Goal: Feedback & Contribution: Leave review/rating

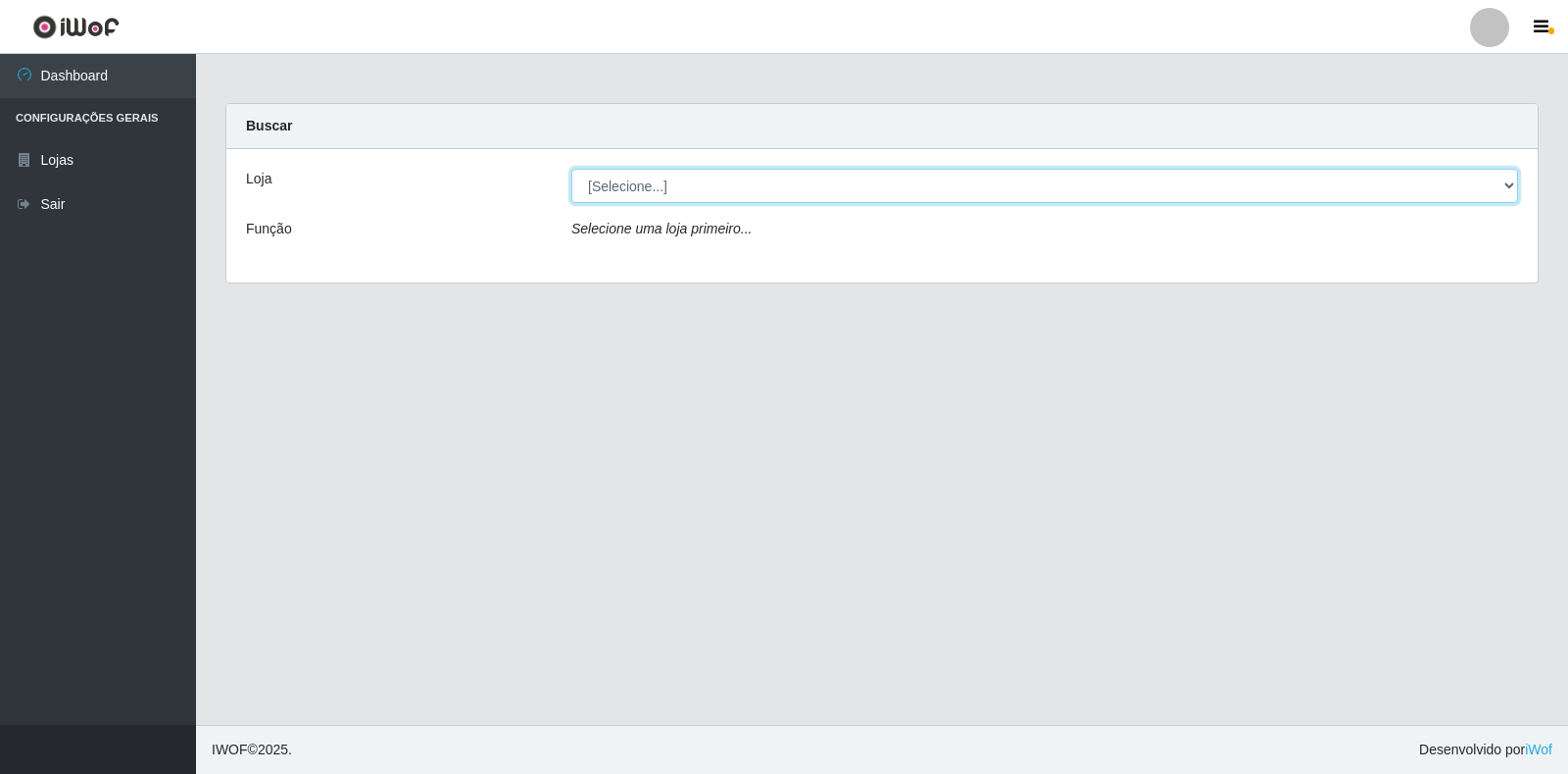
click at [1504, 189] on select "[Selecione...] Atacado Vem - [STREET_ADDRESS]" at bounding box center [1044, 185] width 947 height 34
select select "455"
click at [571, 168] on select "[Selecione...] Atacado Vem - [STREET_ADDRESS]" at bounding box center [1044, 185] width 947 height 34
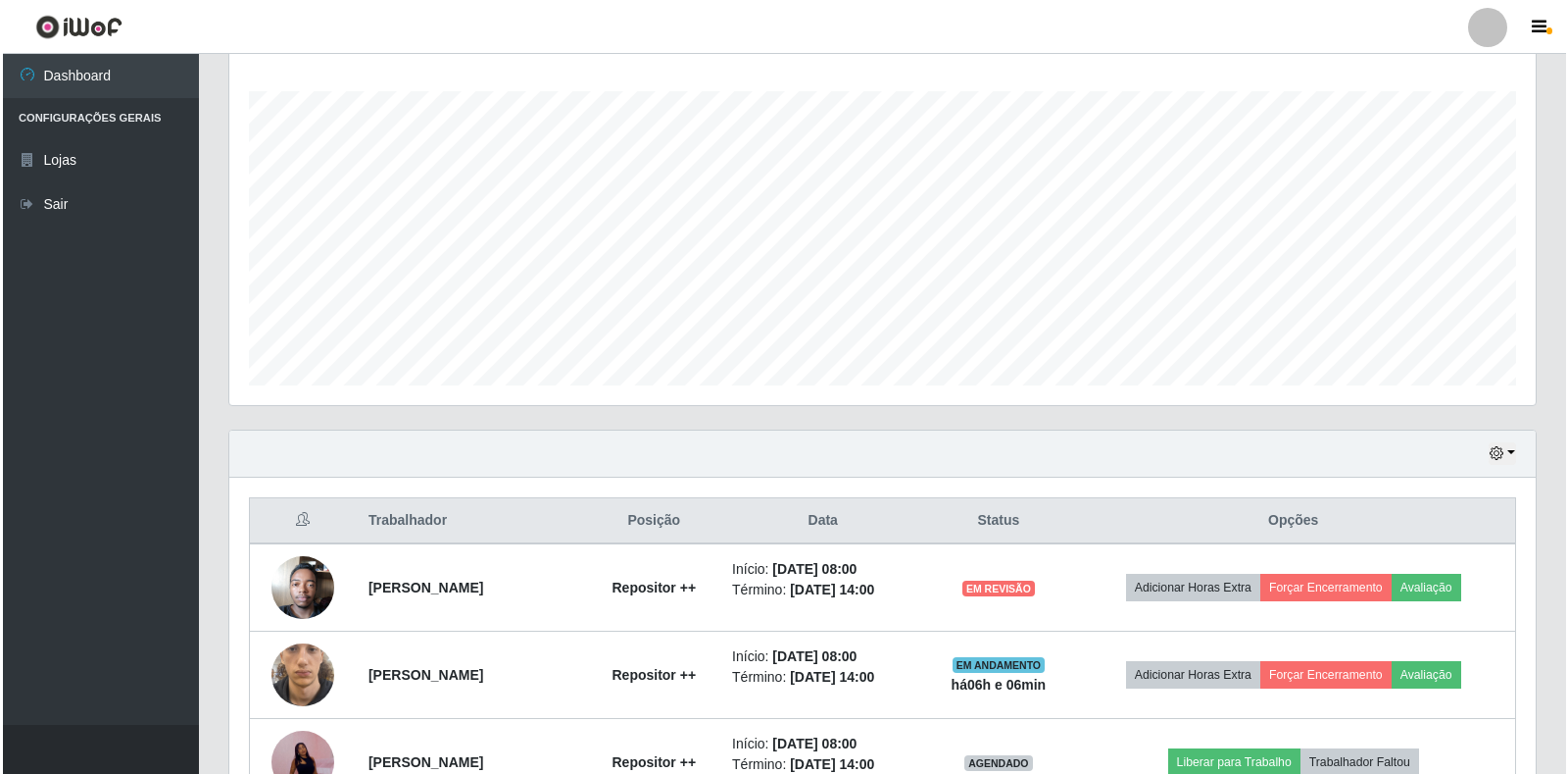
scroll to position [686, 0]
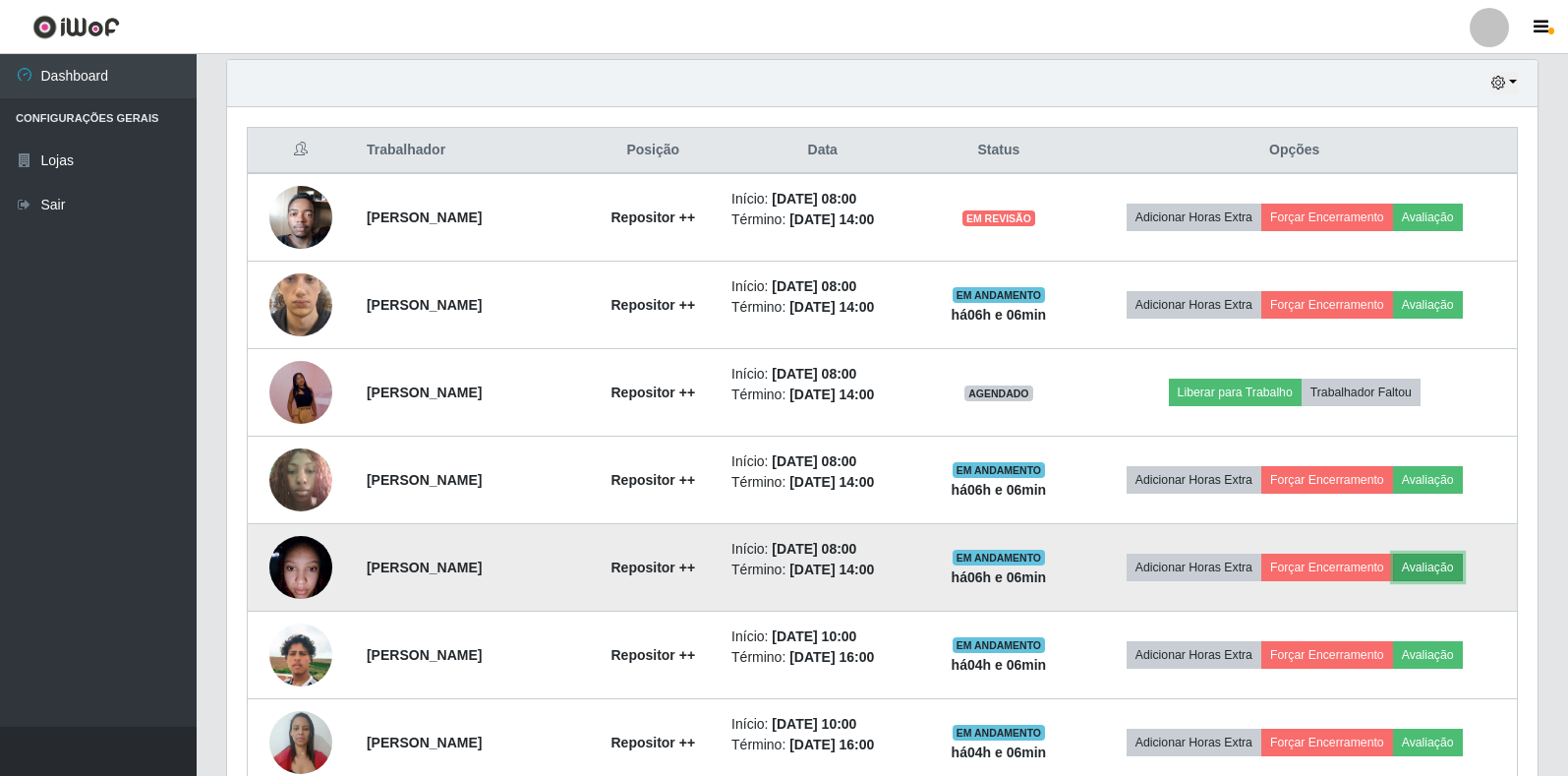
click at [1450, 564] on button "Avaliação" at bounding box center [1428, 567] width 70 height 28
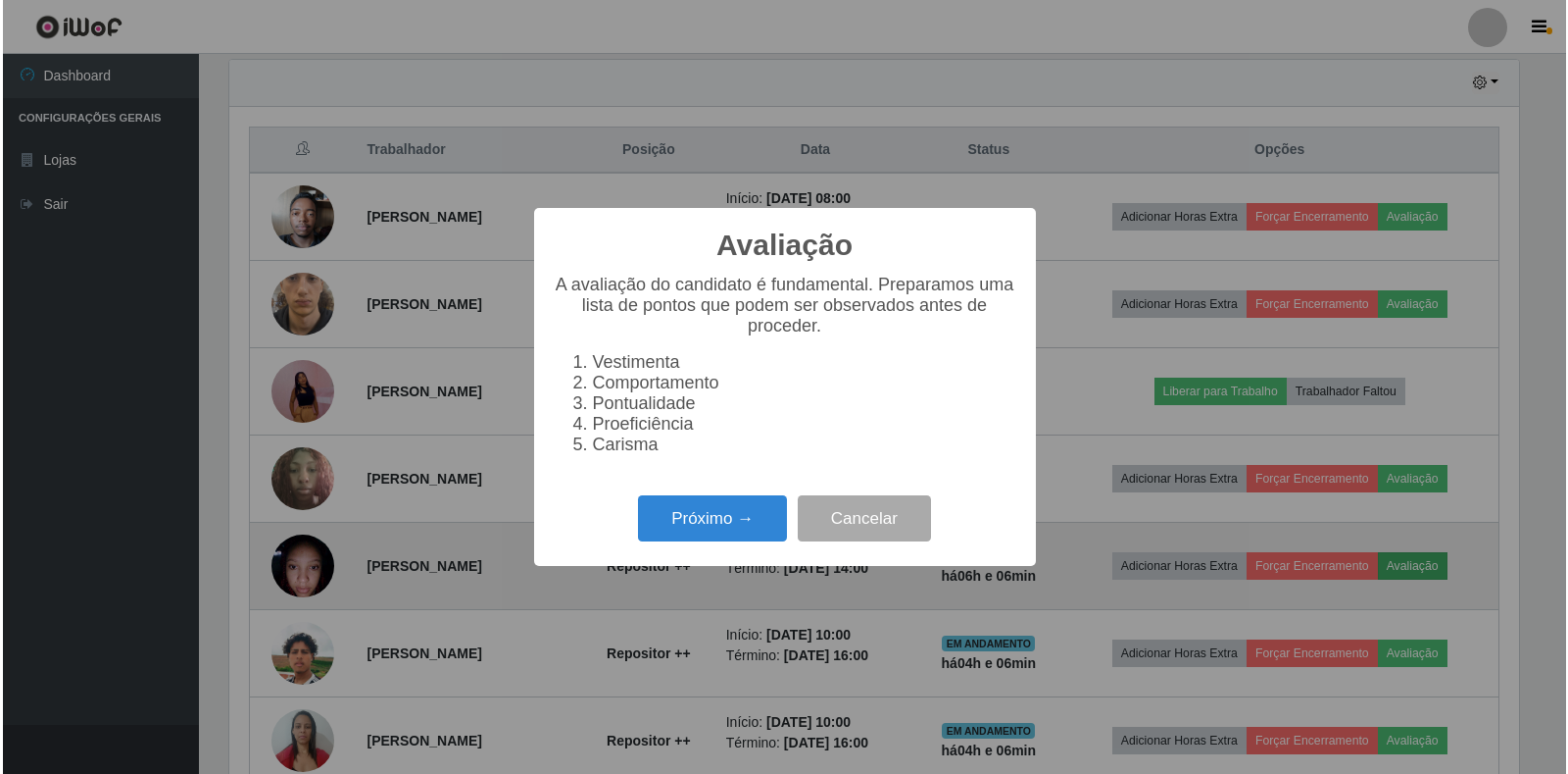
scroll to position [407, 1295]
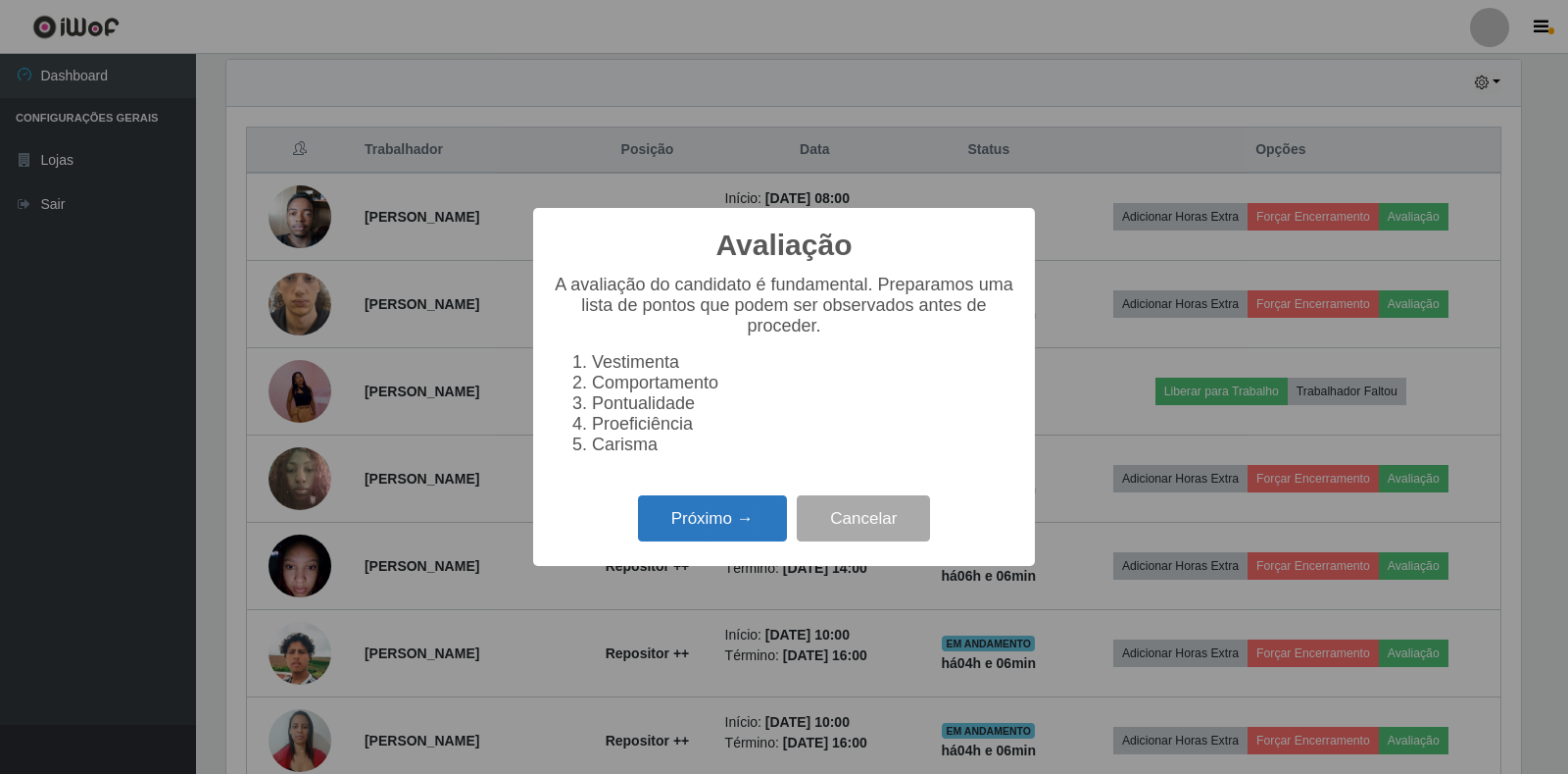
click at [712, 534] on button "Próximo →" at bounding box center [713, 518] width 149 height 46
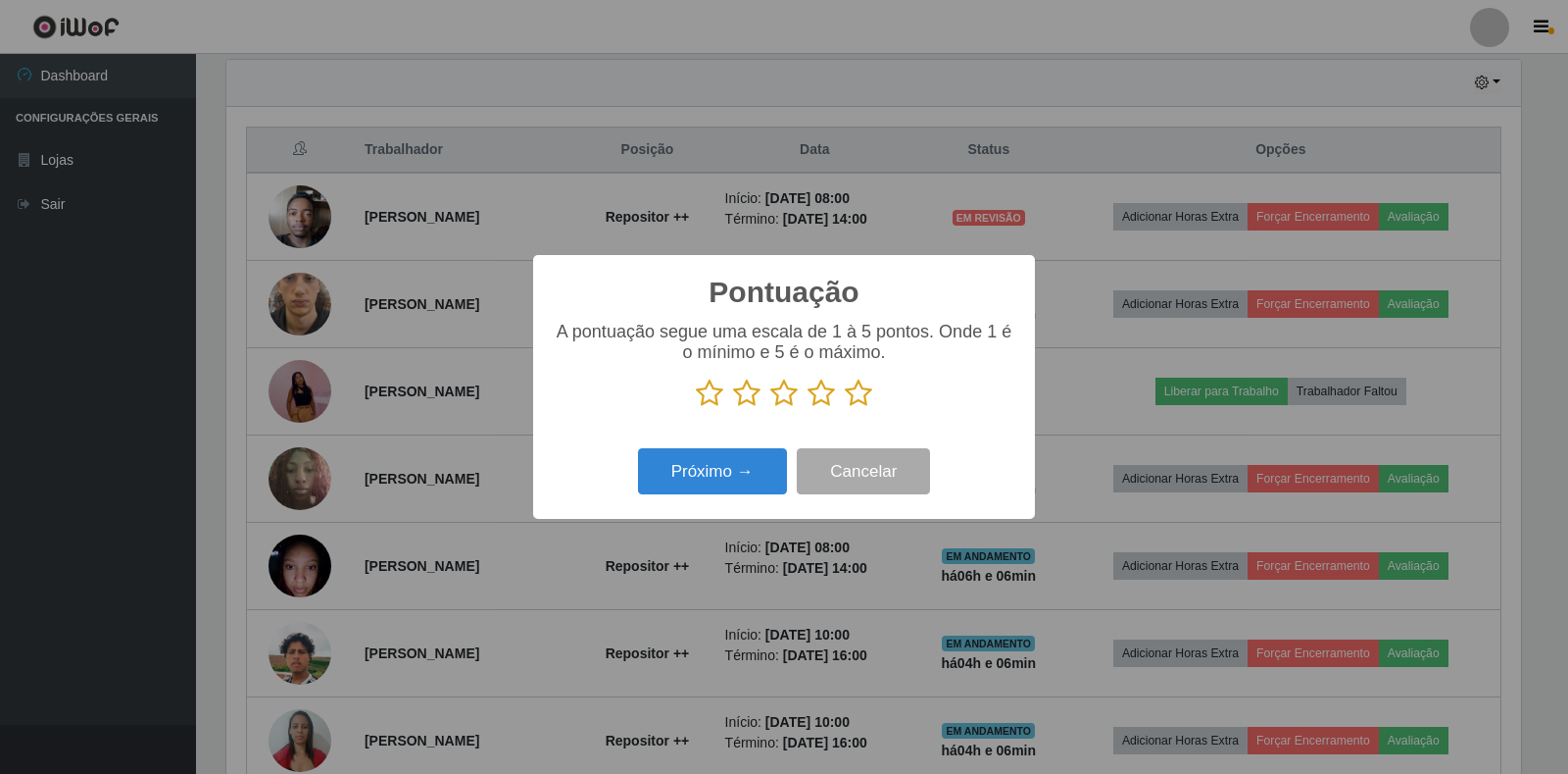
click at [858, 386] on icon at bounding box center [858, 393] width 28 height 30
click at [844, 408] on input "radio" at bounding box center [844, 408] width 0 height 0
click at [699, 474] on button "Próximo →" at bounding box center [713, 471] width 149 height 46
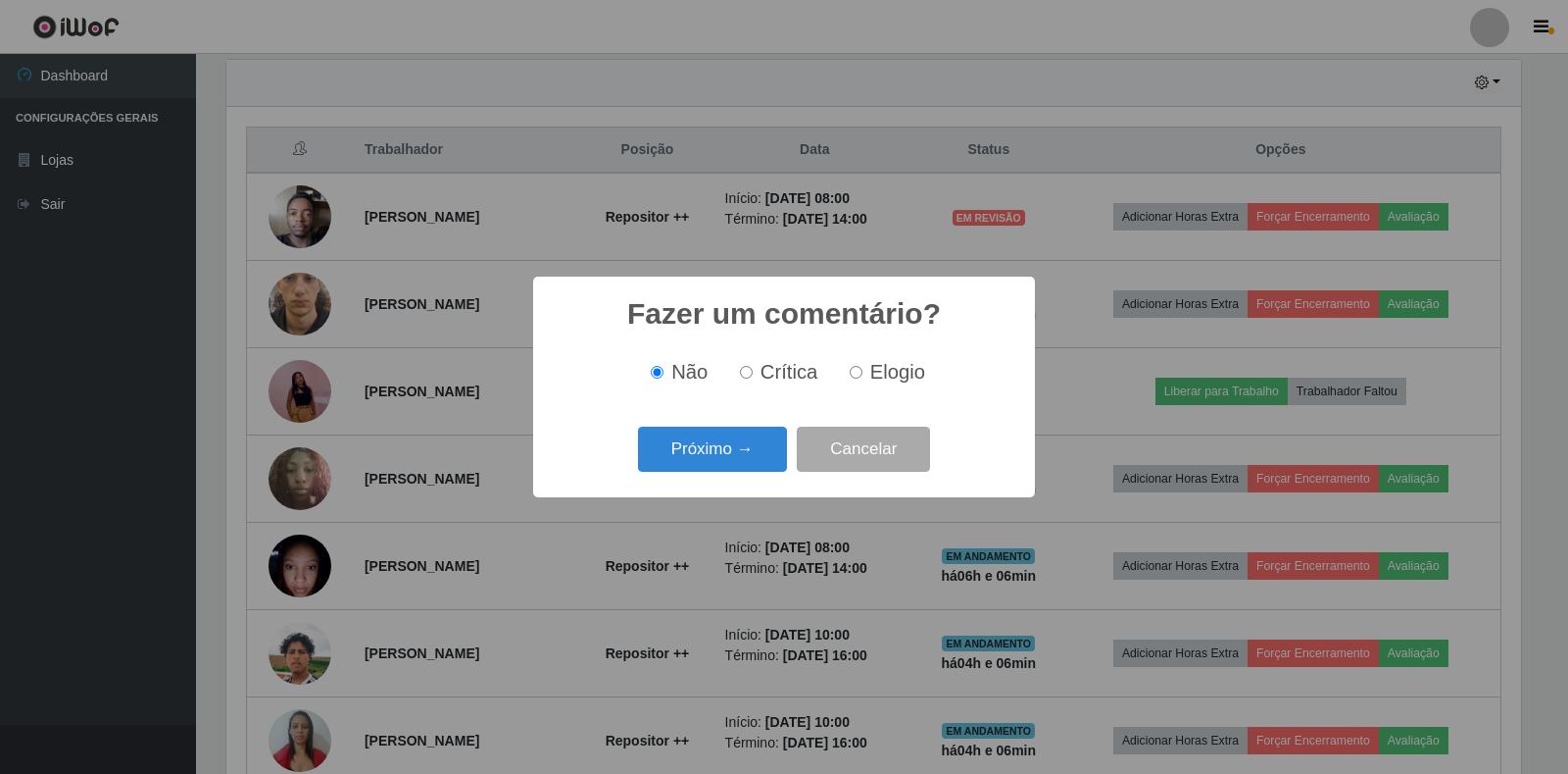
click at [861, 373] on label "Elogio" at bounding box center [883, 372] width 84 height 23
click at [861, 373] on input "Elogio" at bounding box center [855, 372] width 13 height 13
radio input "true"
click at [713, 459] on button "Próximo →" at bounding box center [713, 449] width 149 height 46
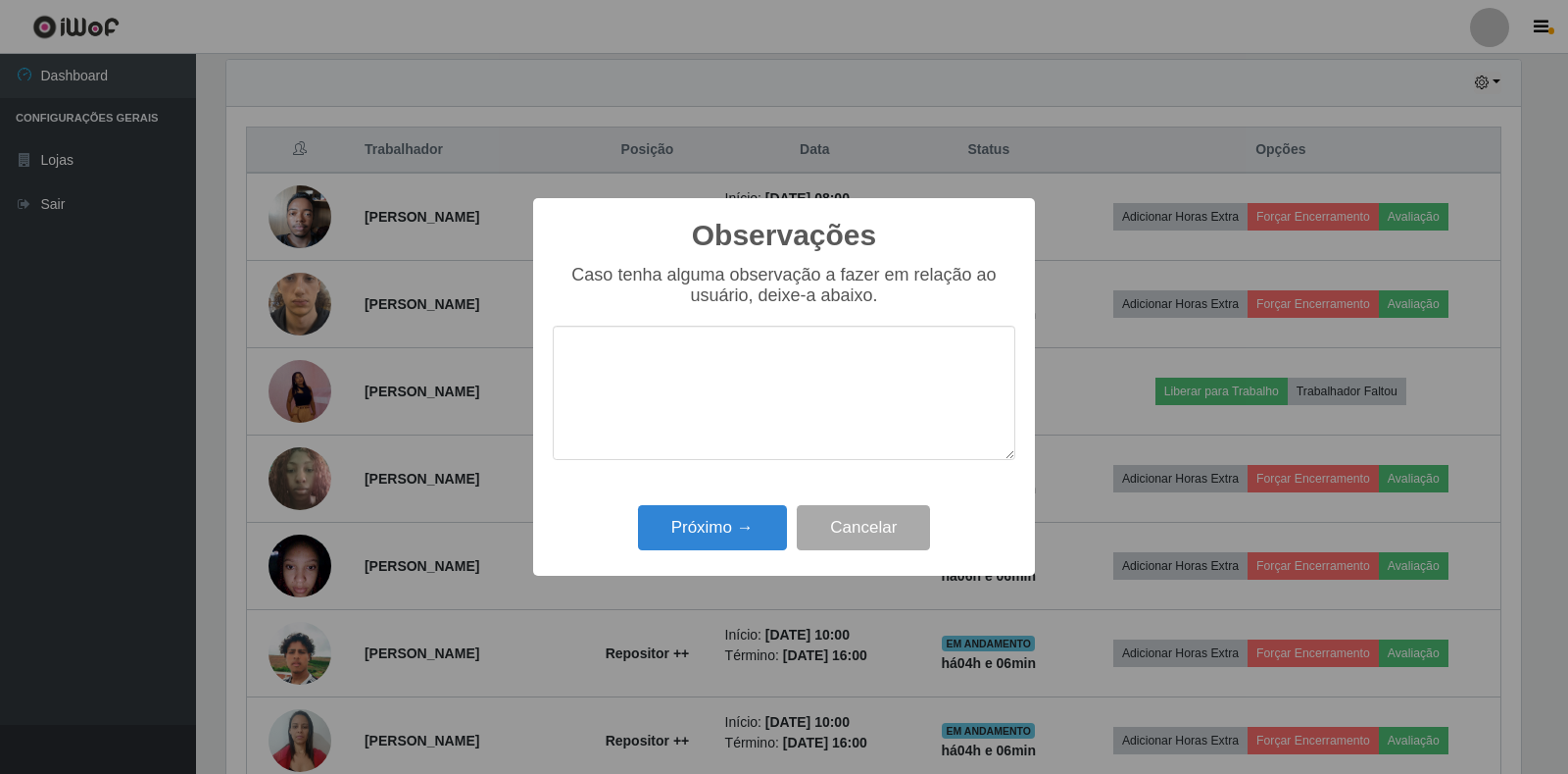
click at [713, 439] on textarea at bounding box center [784, 392] width 463 height 135
type textarea "BOM TRABALHO"
click at [668, 529] on button "Próximo →" at bounding box center [713, 527] width 149 height 46
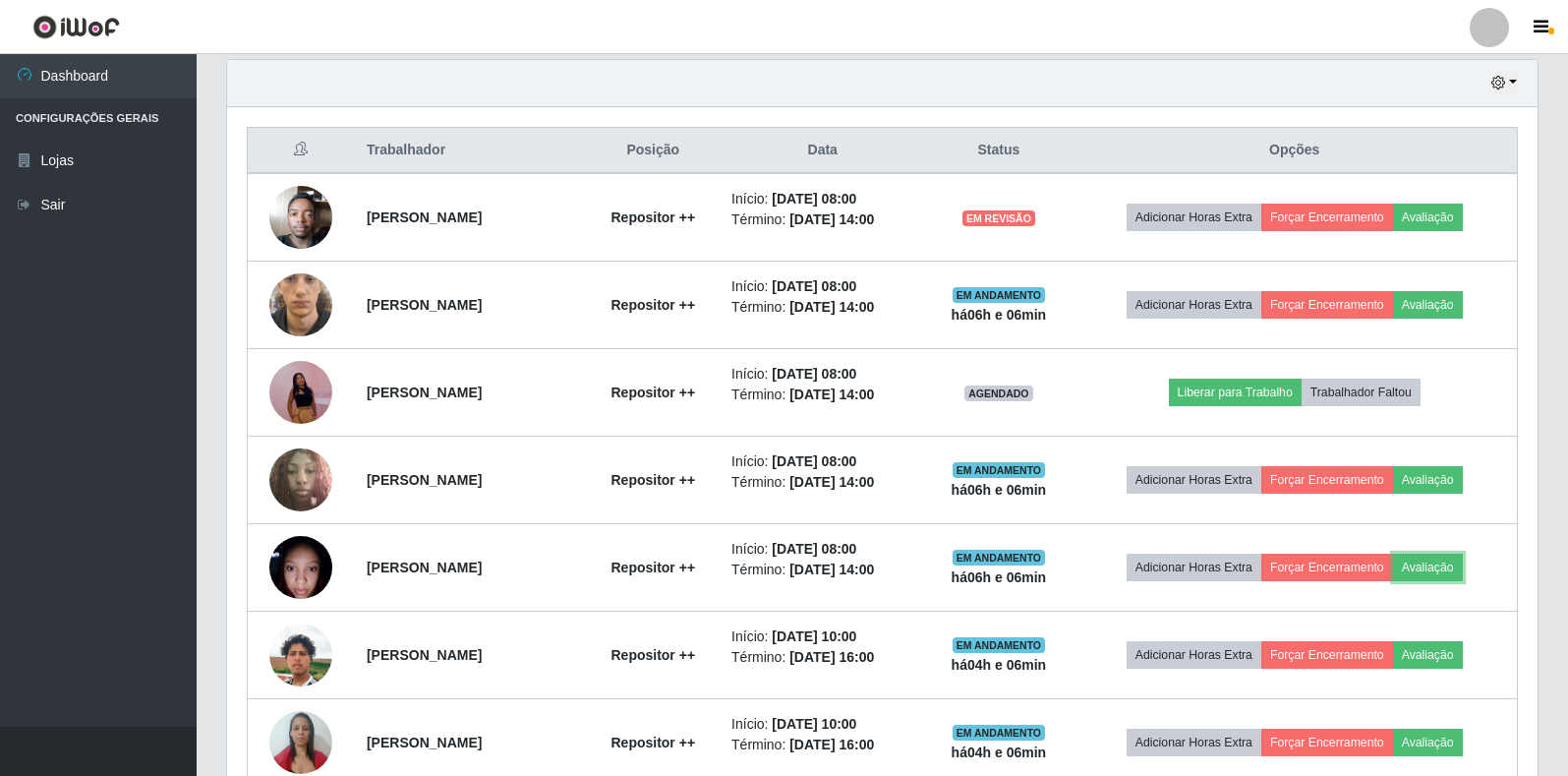
scroll to position [408, 1311]
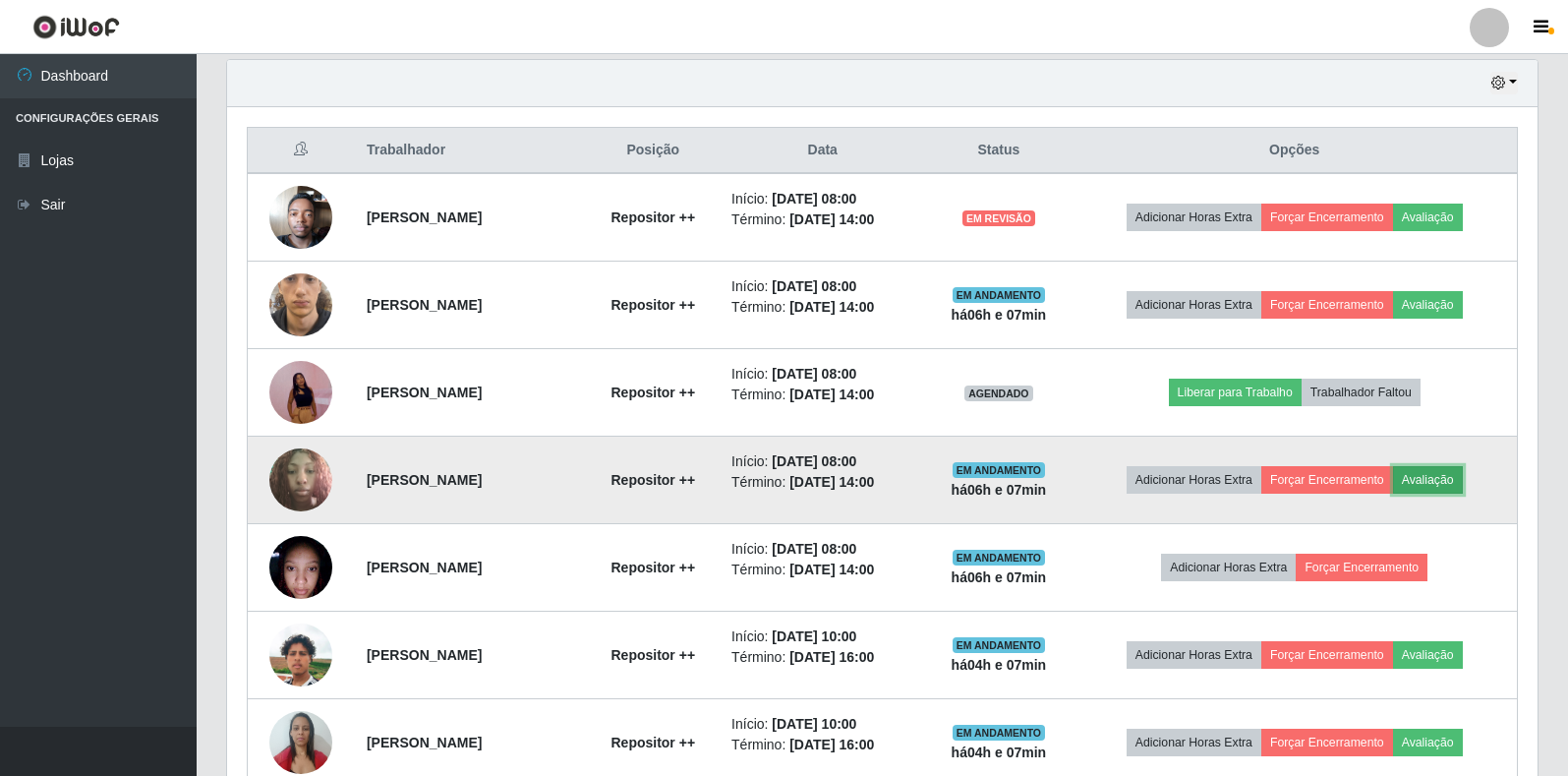
click at [1463, 473] on button "Avaliação" at bounding box center [1428, 480] width 70 height 28
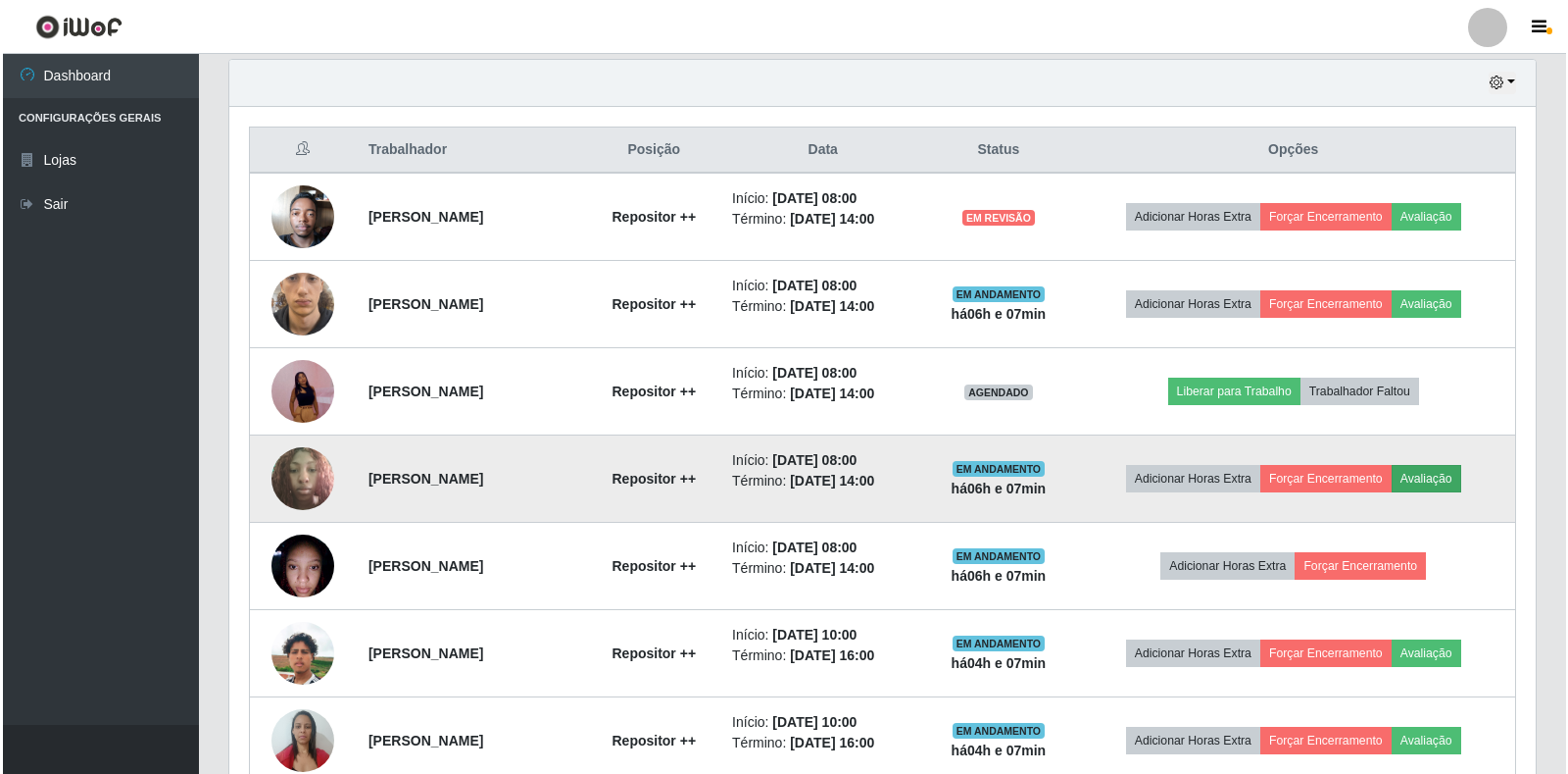
scroll to position [407, 1295]
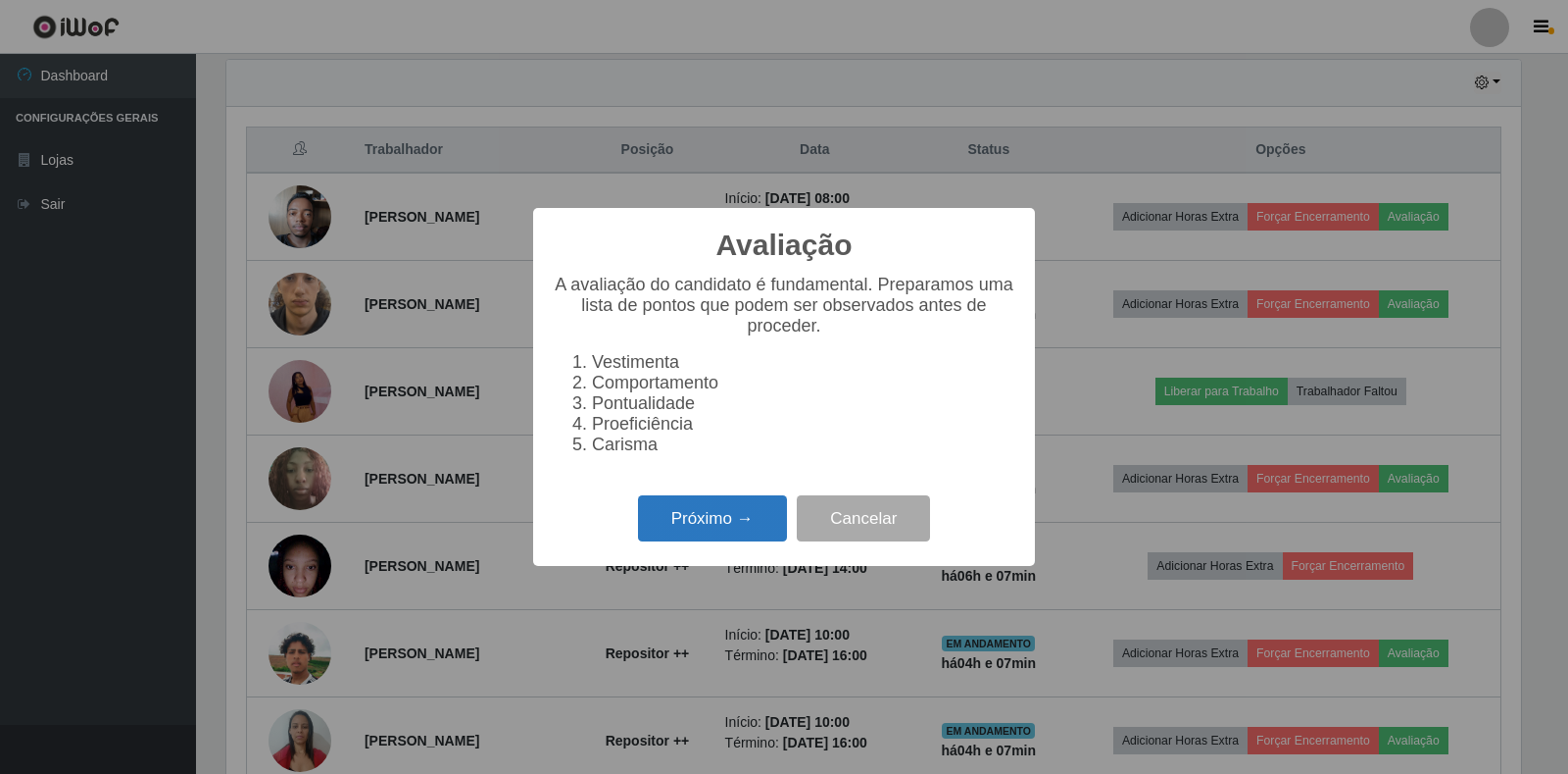
click at [696, 530] on button "Próximo →" at bounding box center [713, 518] width 149 height 46
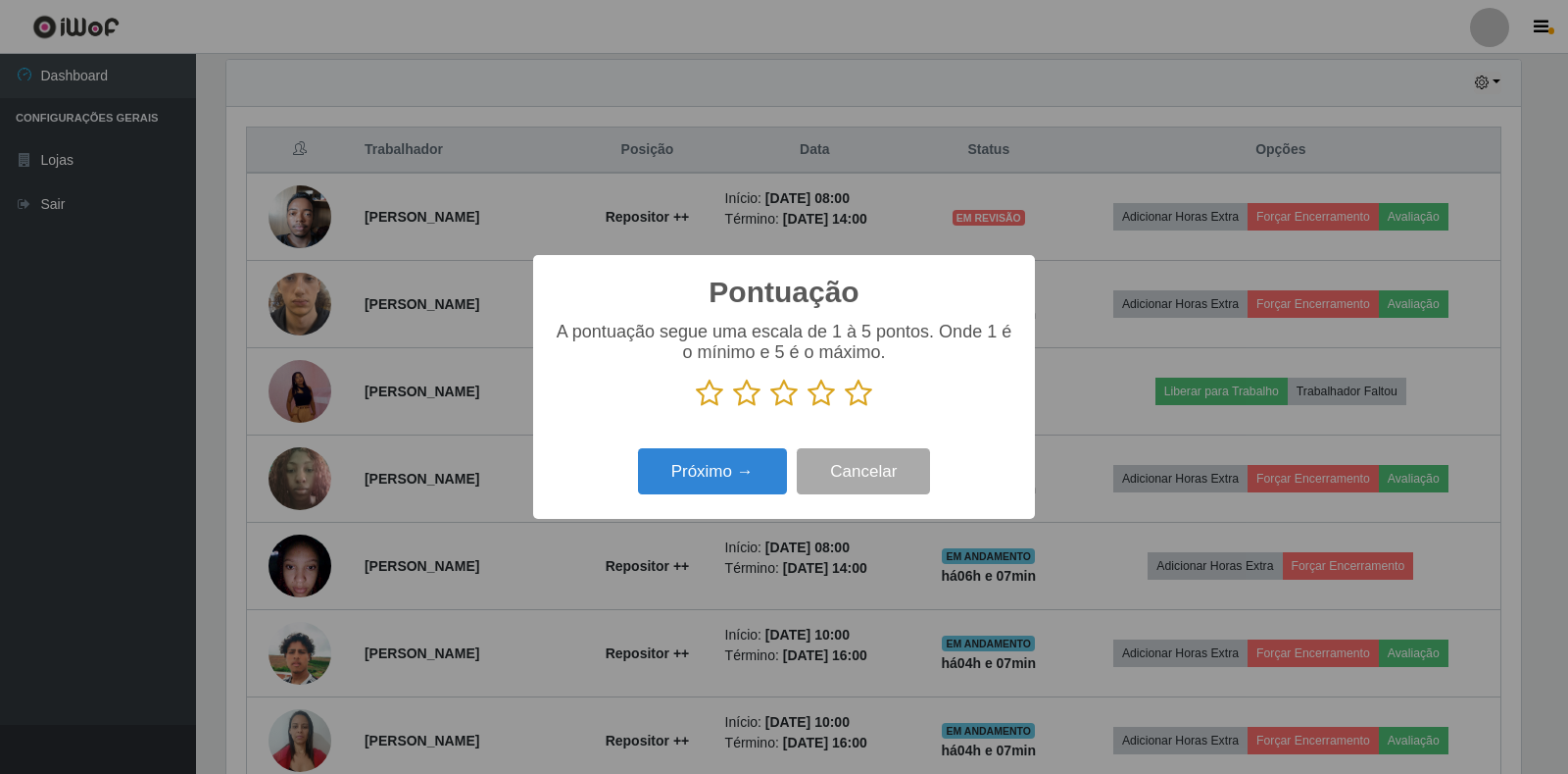
click at [861, 392] on icon at bounding box center [858, 393] width 28 height 30
click at [844, 408] on input "radio" at bounding box center [844, 408] width 0 height 0
click at [650, 479] on button "Próximo →" at bounding box center [713, 471] width 149 height 46
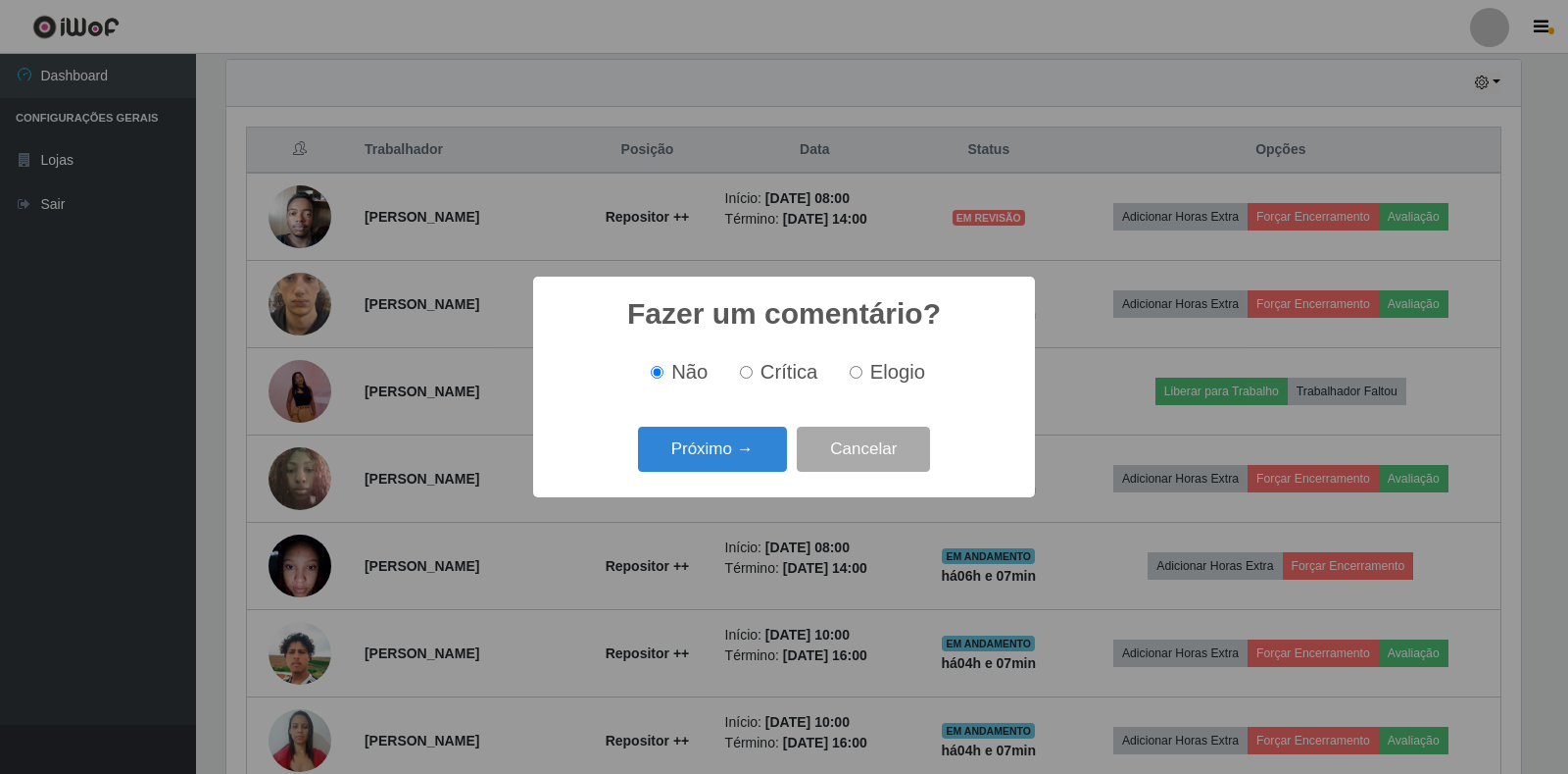
click at [862, 375] on label "Elogio" at bounding box center [883, 372] width 84 height 23
click at [862, 375] on input "Elogio" at bounding box center [855, 372] width 13 height 13
radio input "true"
click at [688, 454] on button "Próximo →" at bounding box center [713, 449] width 149 height 46
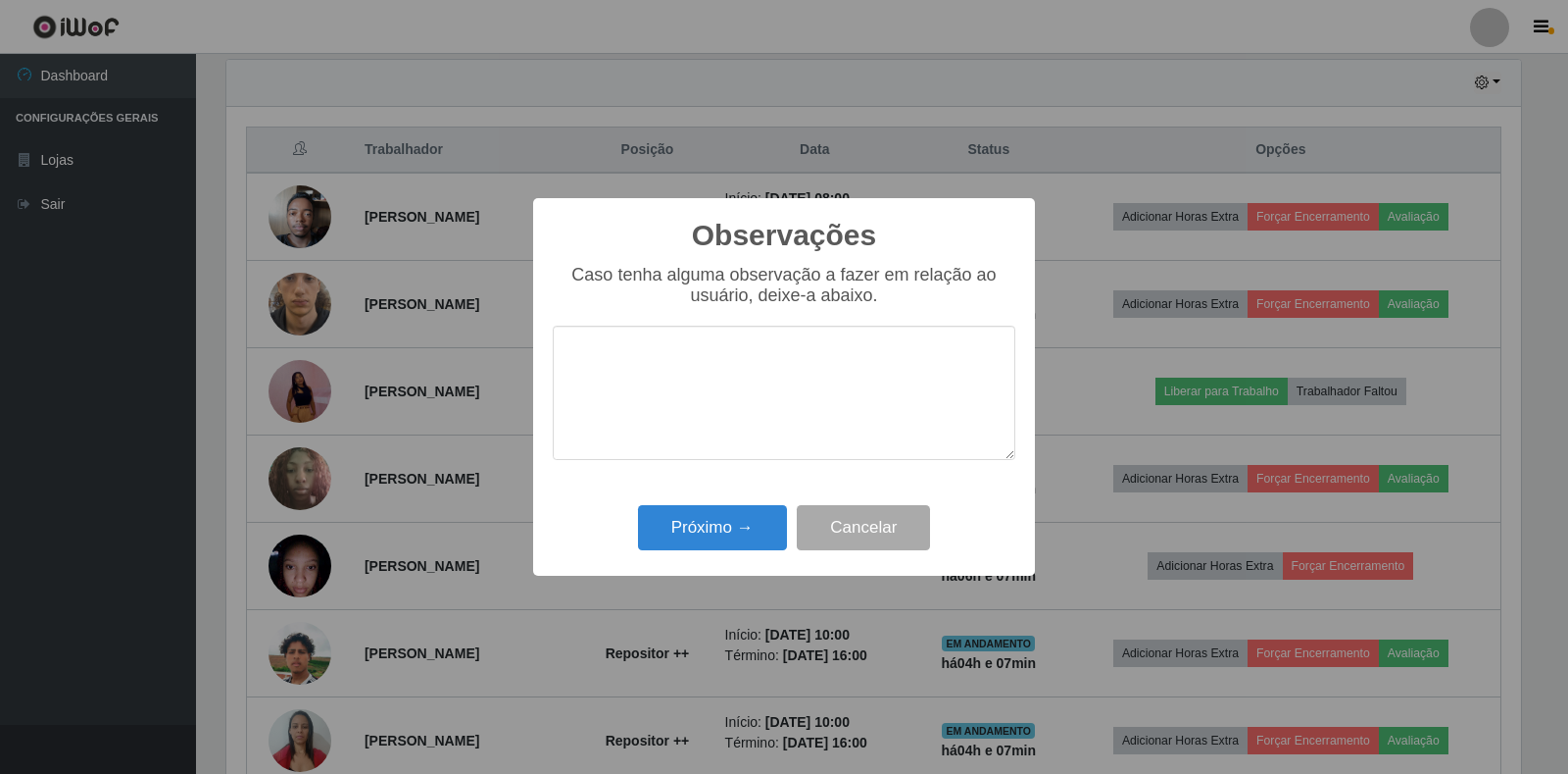
click at [789, 376] on textarea at bounding box center [784, 392] width 463 height 135
type textarea "BOM TRABALHO"
click at [711, 548] on button "Próximo →" at bounding box center [713, 527] width 149 height 46
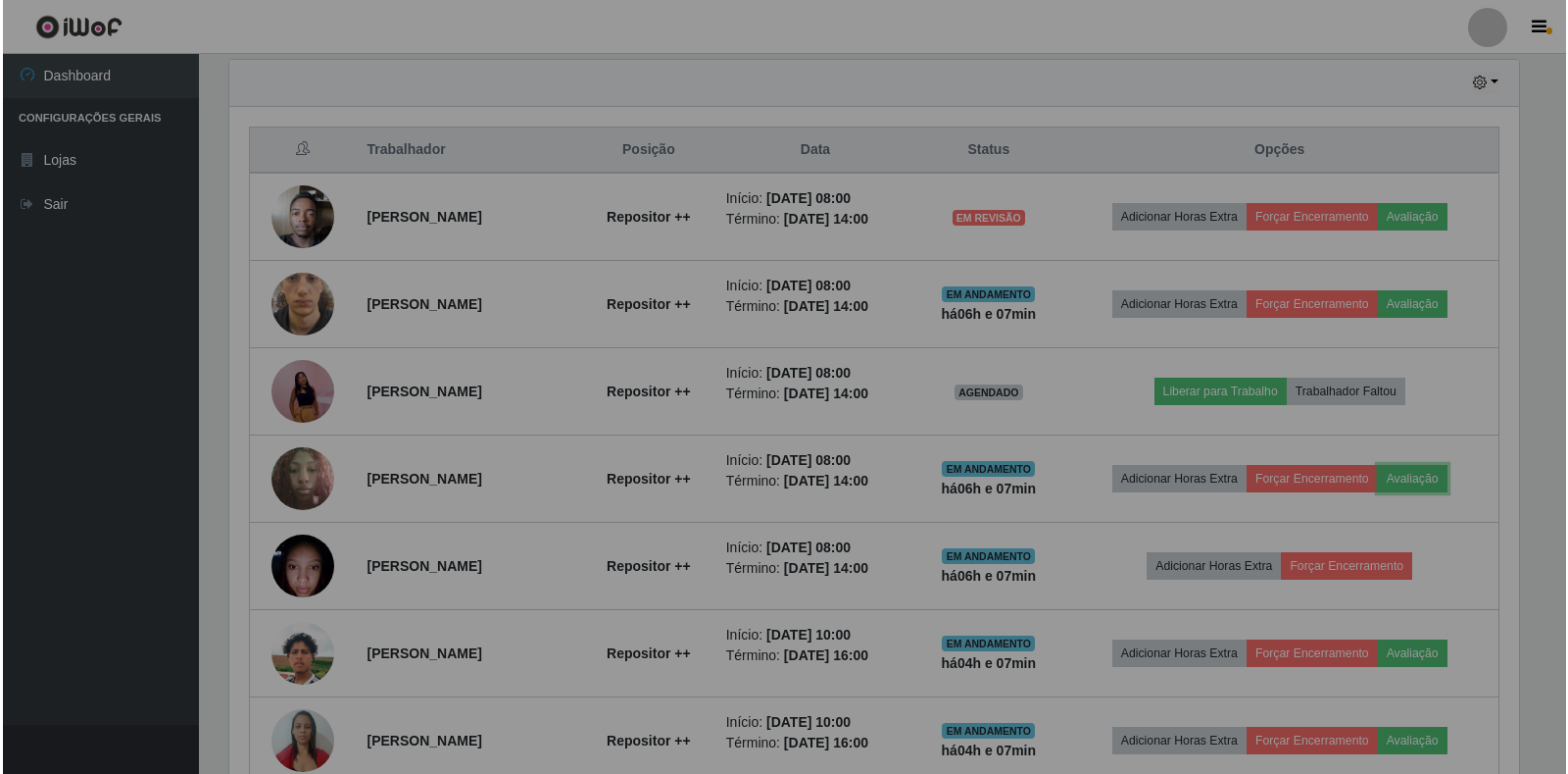
scroll to position [407, 1307]
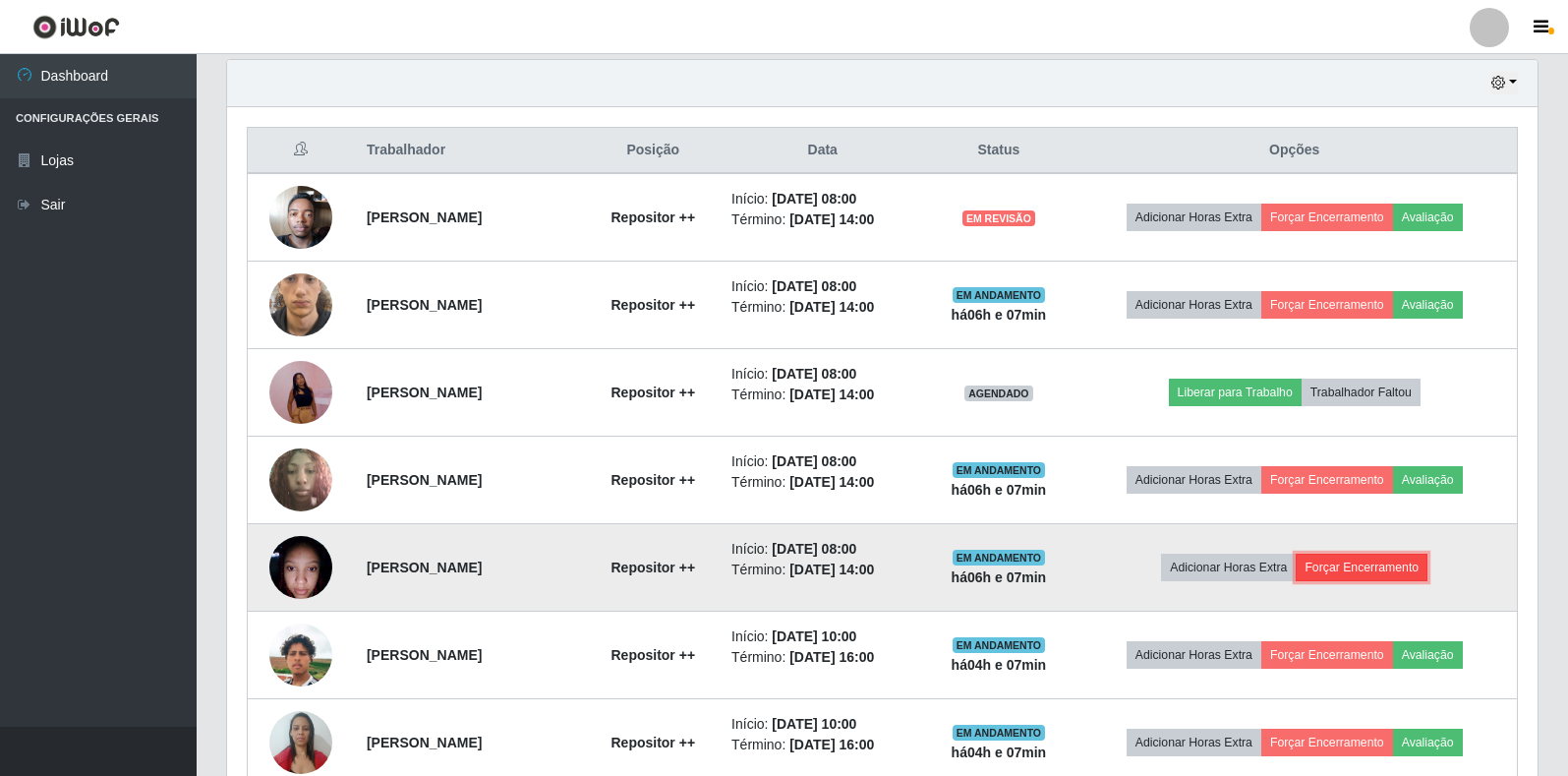
click at [1405, 574] on button "Forçar Encerramento" at bounding box center [1362, 567] width 132 height 28
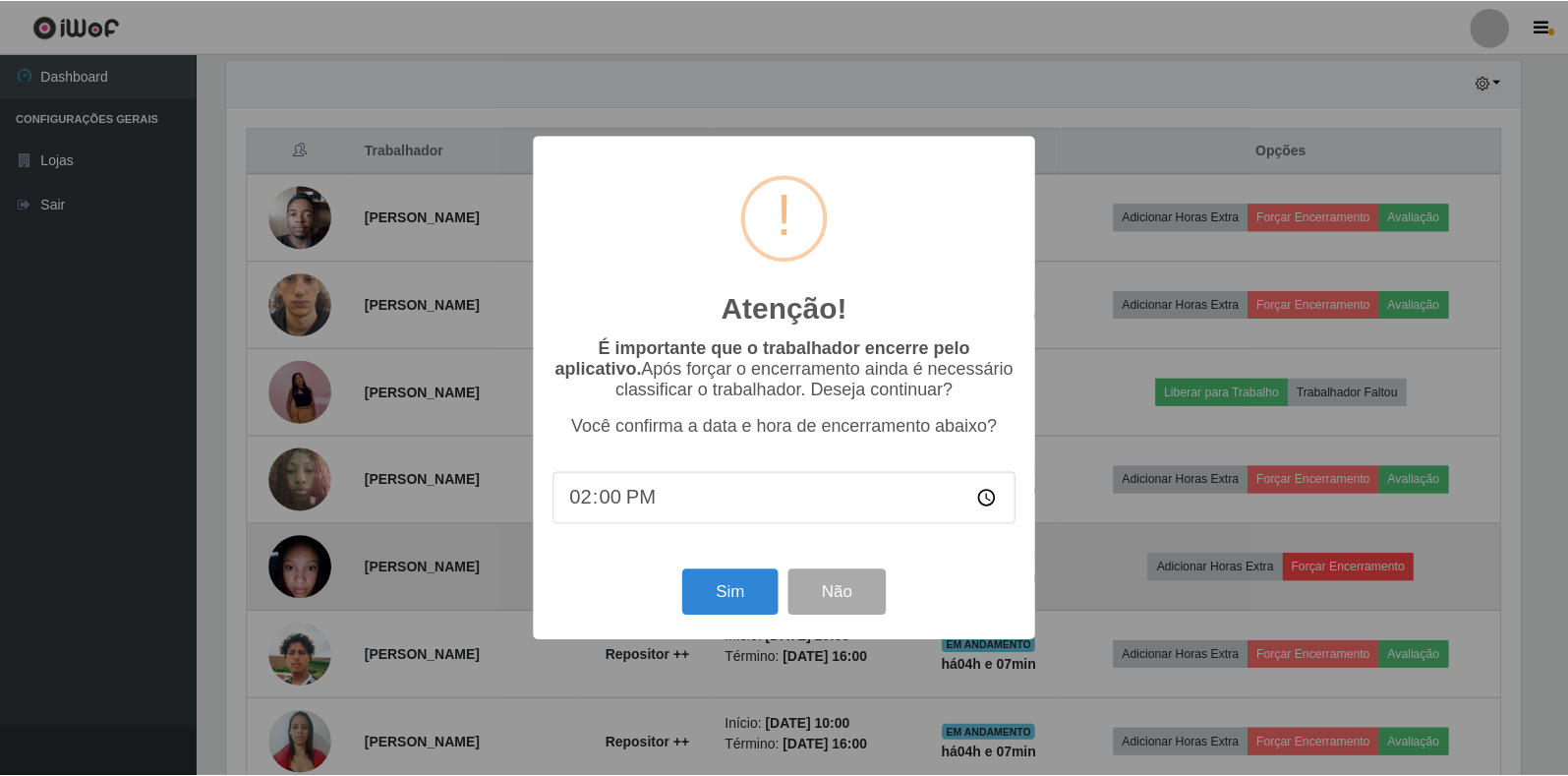
scroll to position [408, 1299]
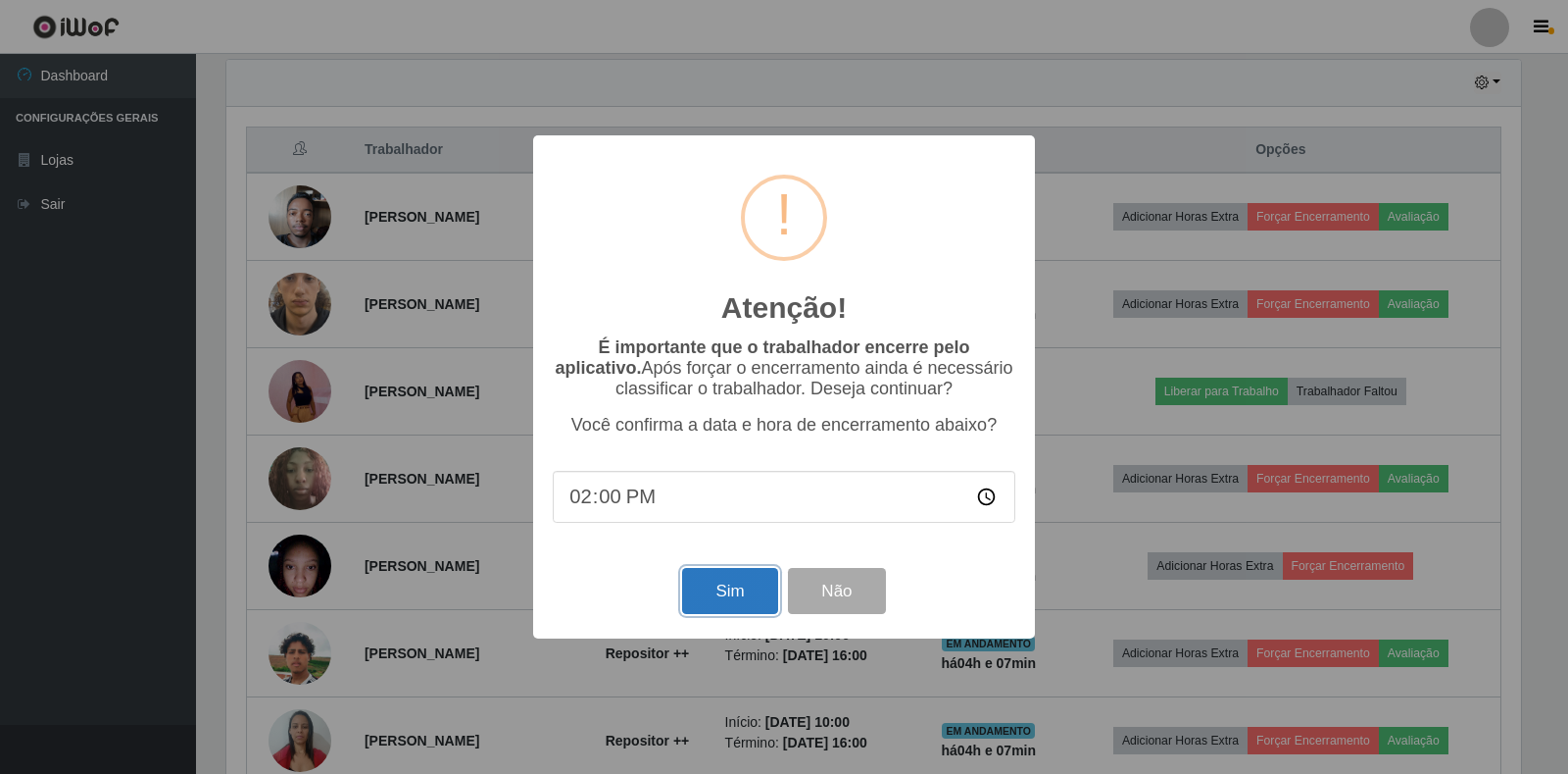
click at [740, 610] on button "Sim" at bounding box center [729, 590] width 95 height 46
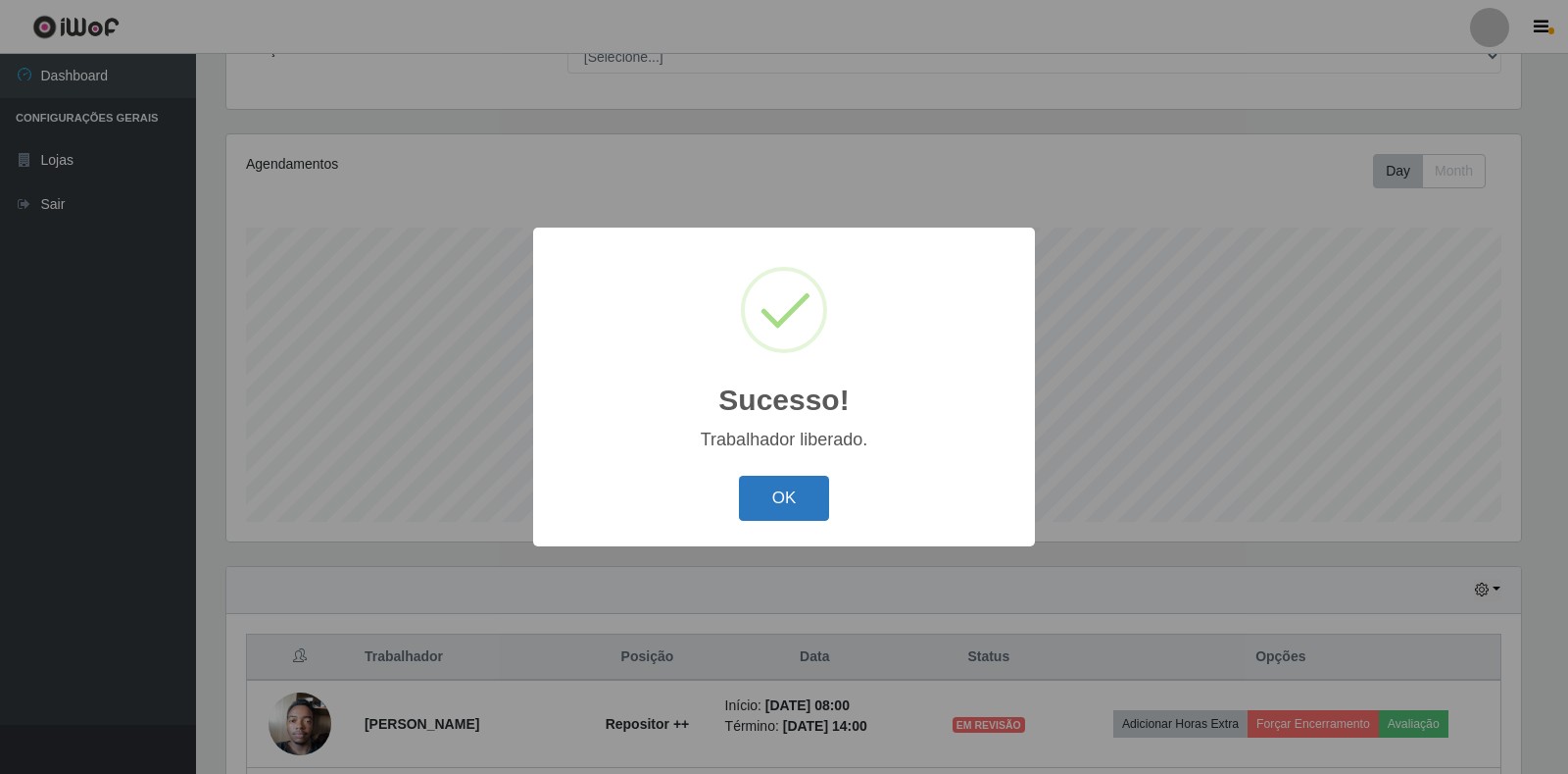
click at [817, 493] on button "OK" at bounding box center [784, 499] width 91 height 46
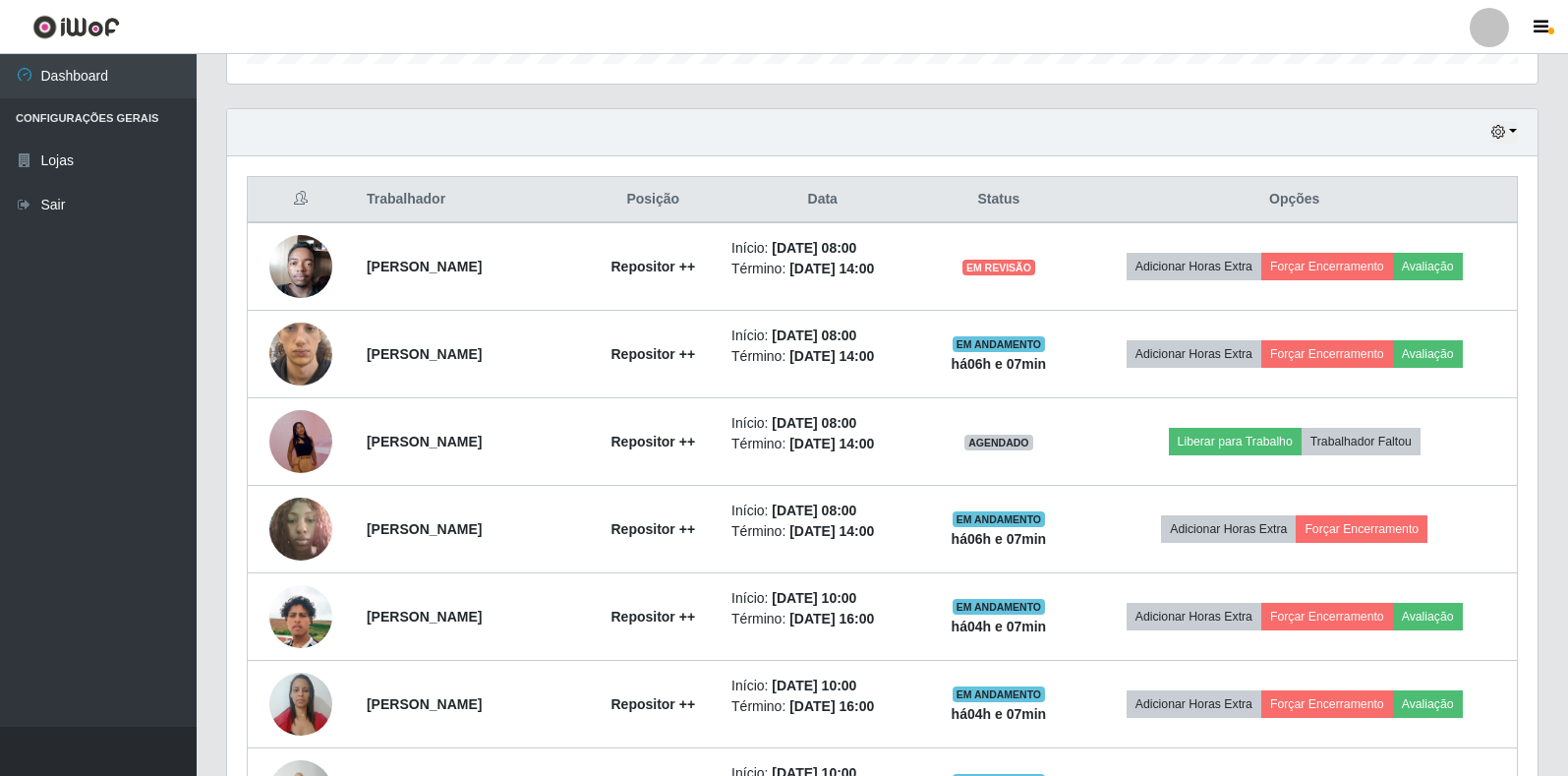
scroll to position [671, 0]
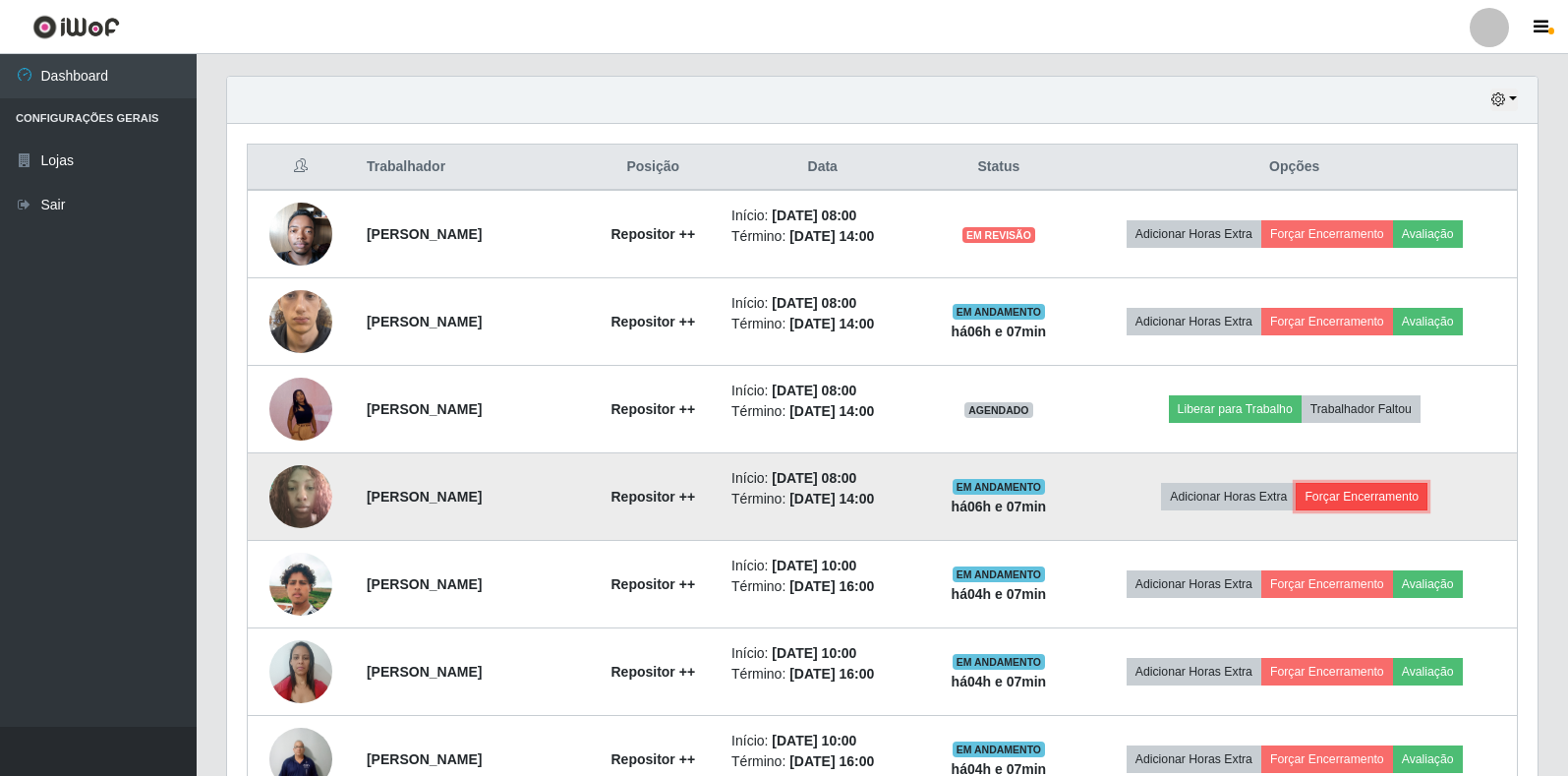
click at [1402, 488] on button "Forçar Encerramento" at bounding box center [1362, 497] width 132 height 28
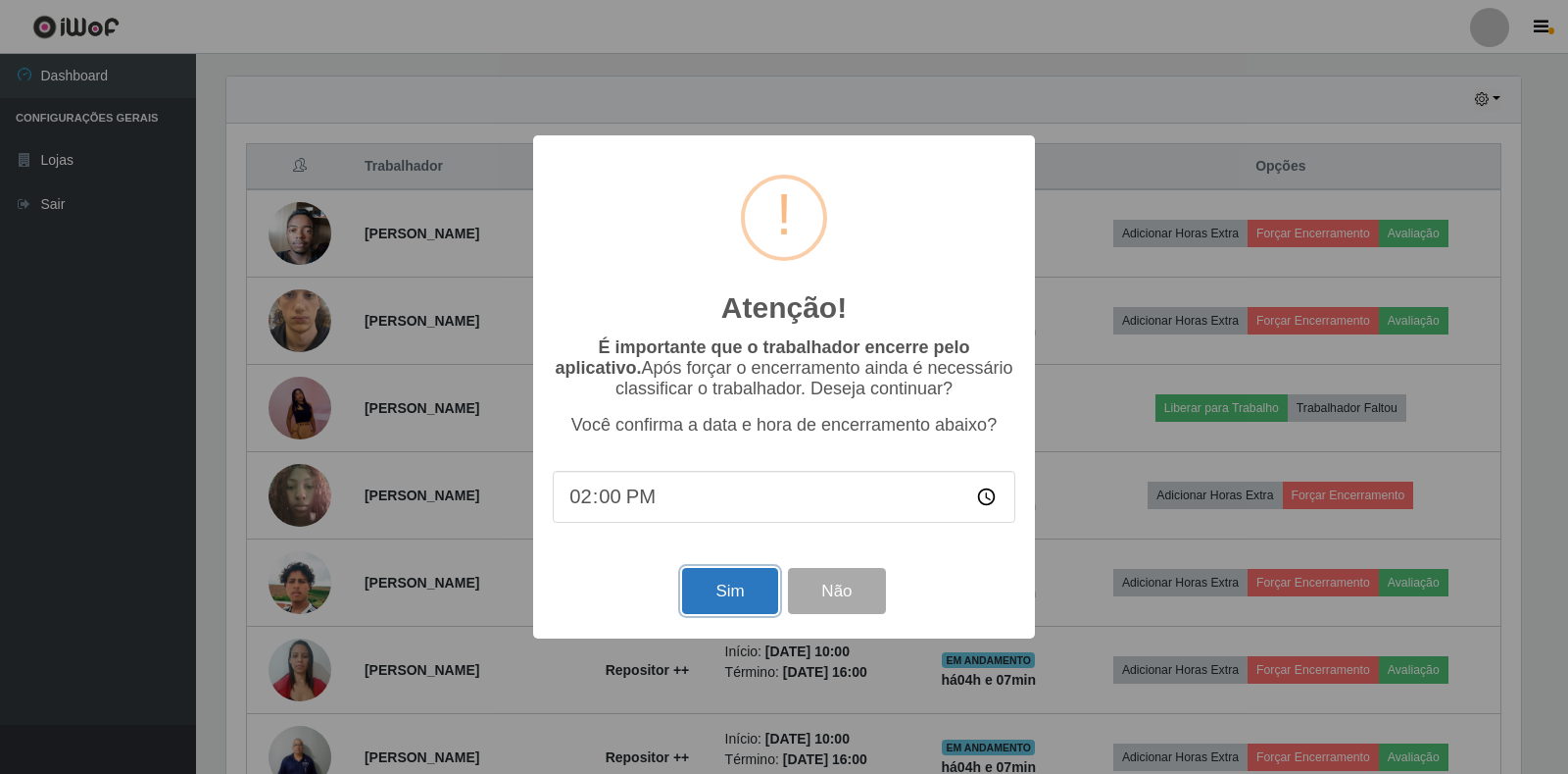
click at [713, 600] on button "Sim" at bounding box center [729, 590] width 95 height 46
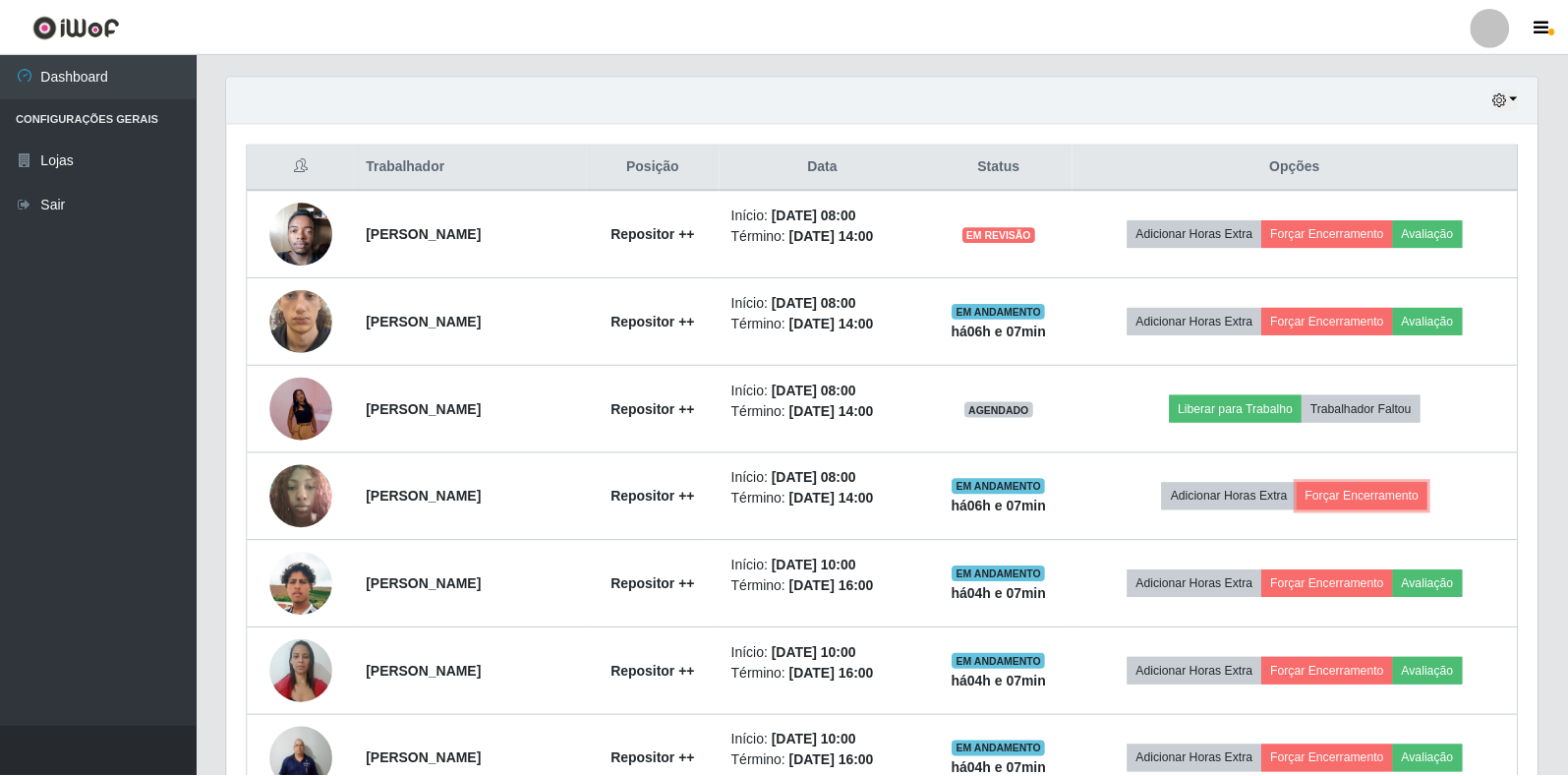
scroll to position [0, 0]
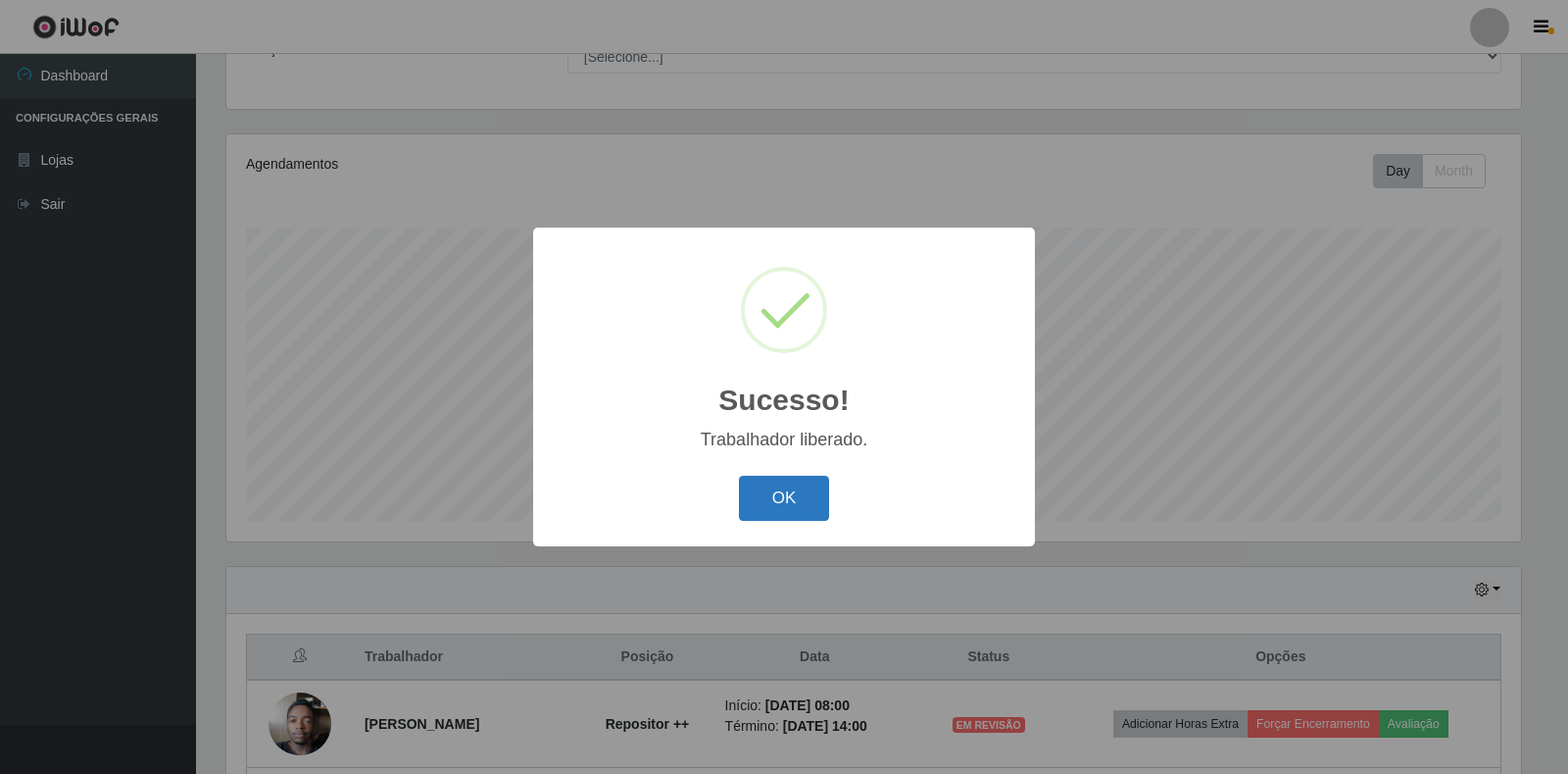
click at [770, 507] on button "OK" at bounding box center [784, 499] width 91 height 46
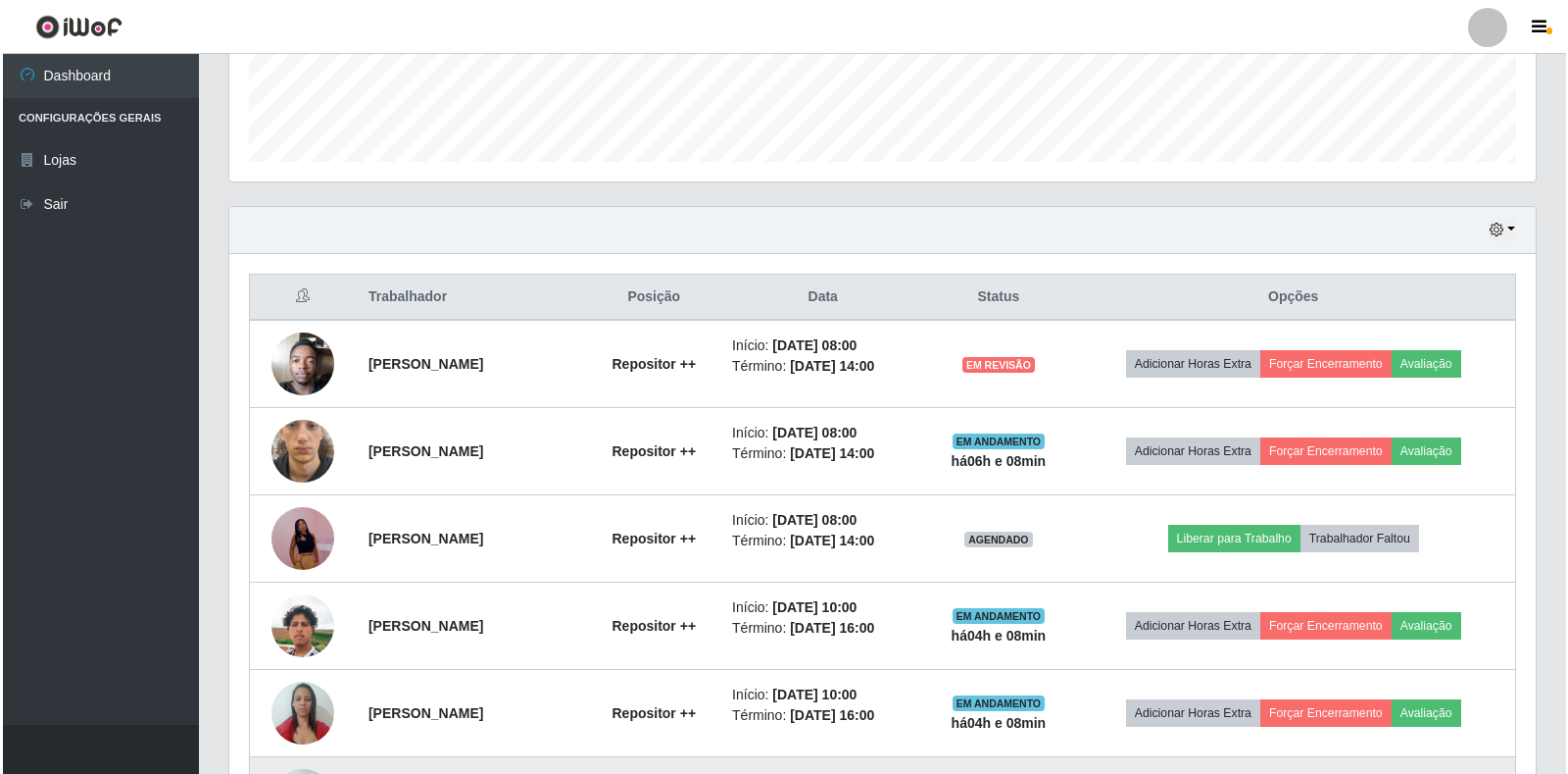
scroll to position [486, 0]
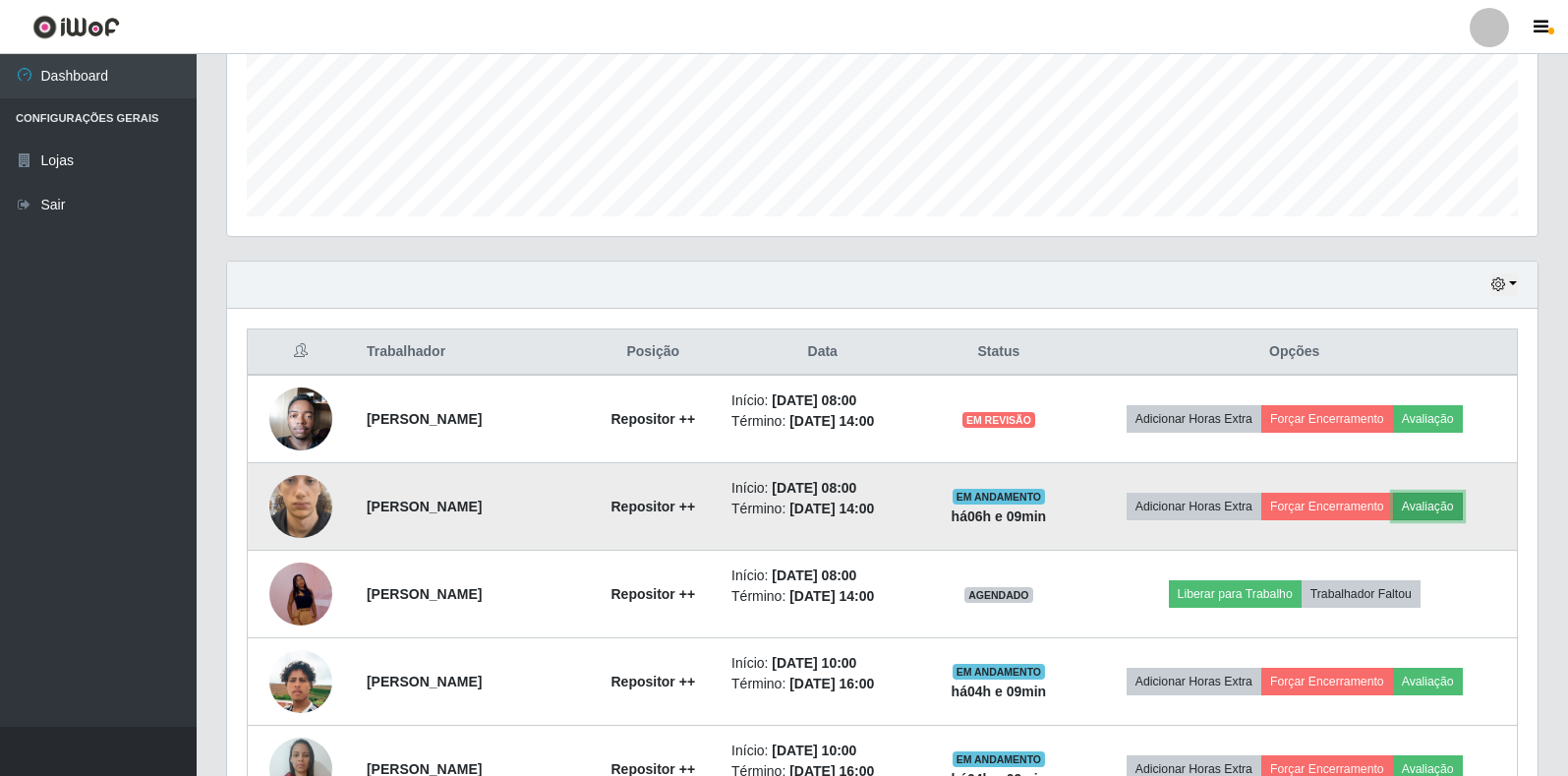
click at [1443, 503] on button "Avaliação" at bounding box center [1428, 507] width 70 height 28
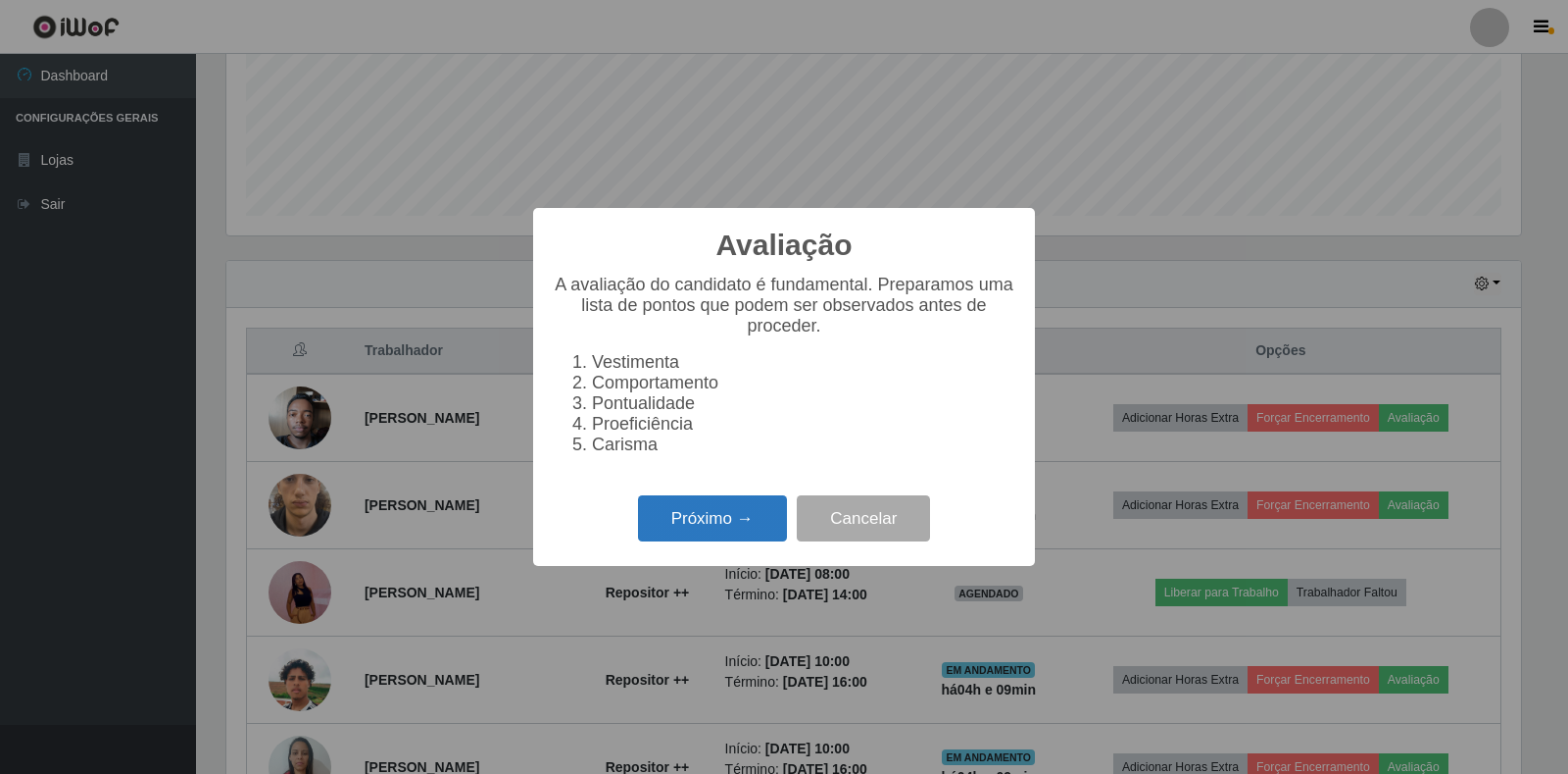
click at [736, 522] on button "Próximo →" at bounding box center [713, 518] width 149 height 46
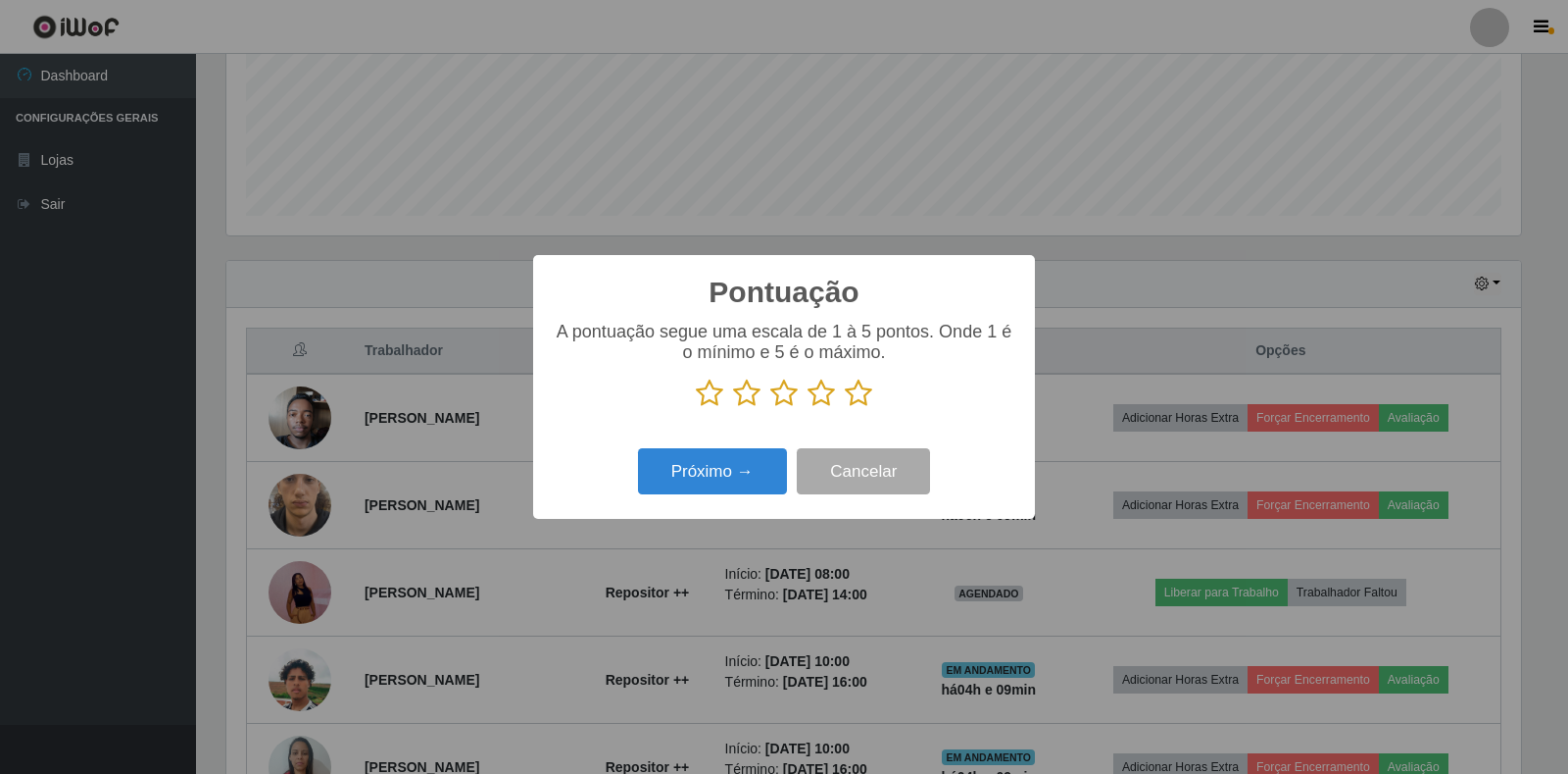
click at [864, 393] on icon at bounding box center [858, 393] width 28 height 30
click at [844, 408] on input "radio" at bounding box center [844, 408] width 0 height 0
click at [671, 481] on button "Próximo →" at bounding box center [713, 471] width 149 height 46
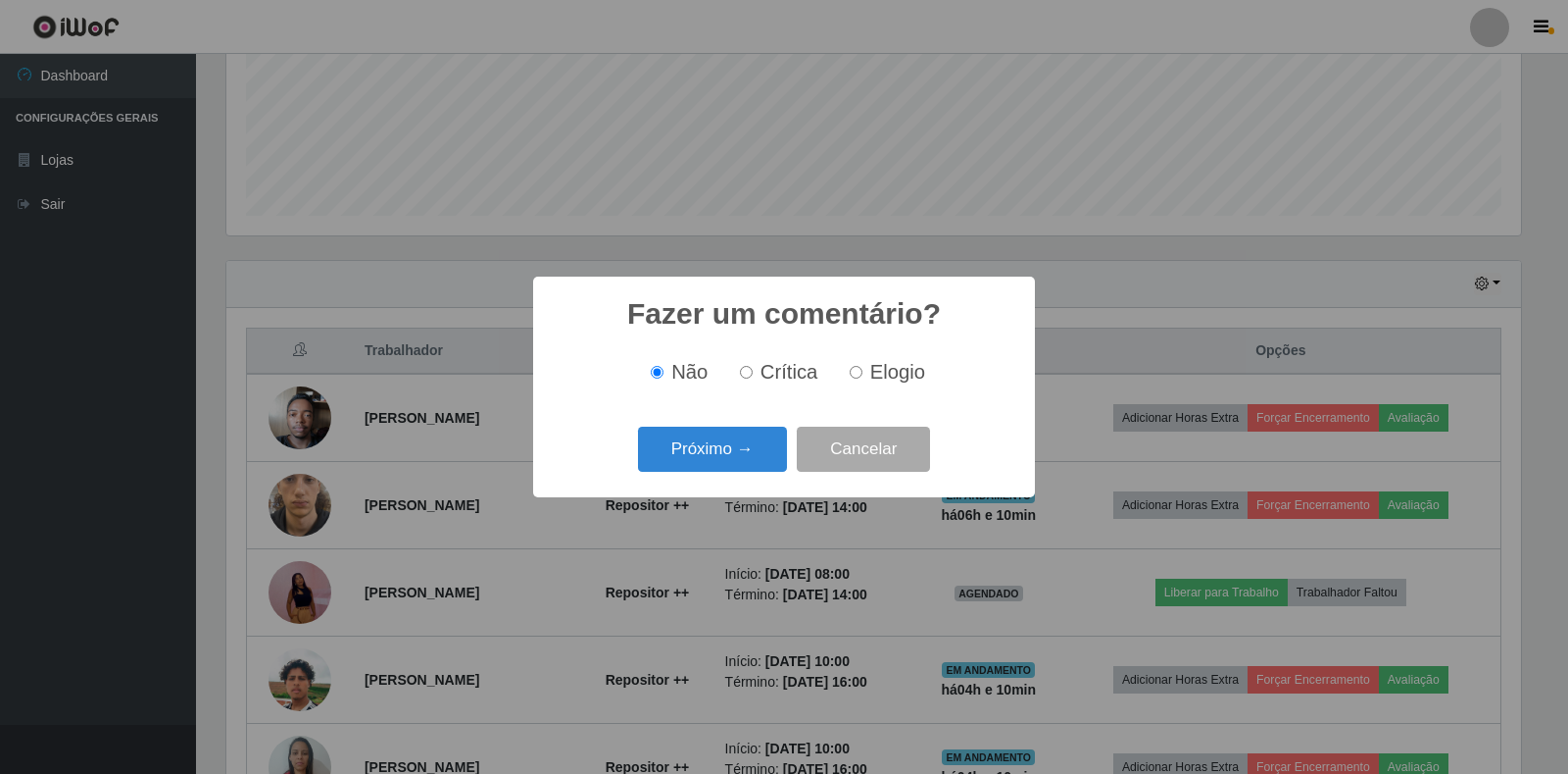
click at [857, 382] on label "Elogio" at bounding box center [883, 372] width 84 height 23
click at [857, 379] on input "Elogio" at bounding box center [855, 372] width 13 height 13
radio input "true"
click at [741, 463] on button "Próximo →" at bounding box center [713, 449] width 149 height 46
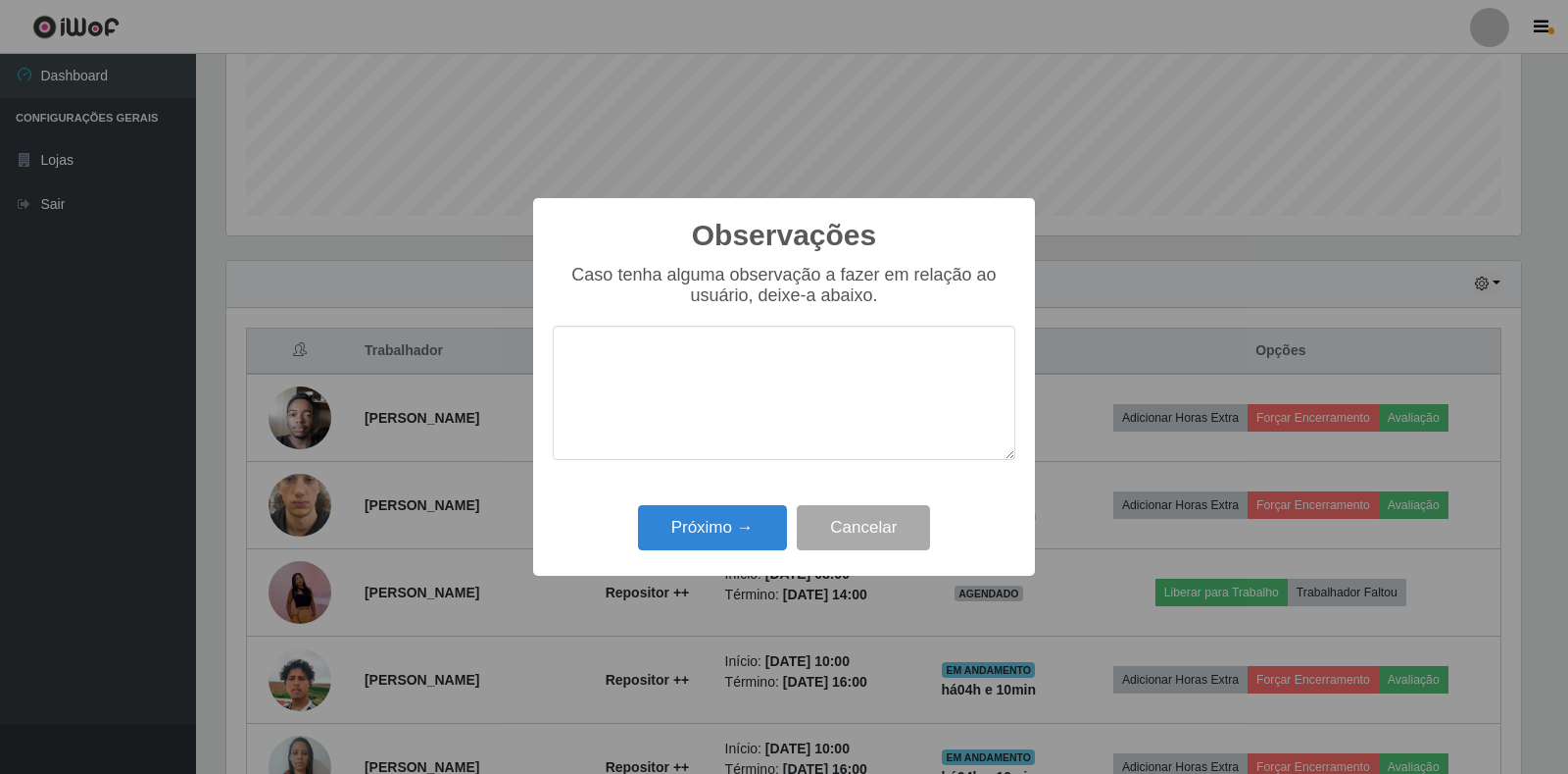
click at [825, 440] on textarea at bounding box center [784, 392] width 463 height 135
type textarea "BOM TRABALHO"
click at [704, 534] on button "Próximo →" at bounding box center [713, 527] width 149 height 46
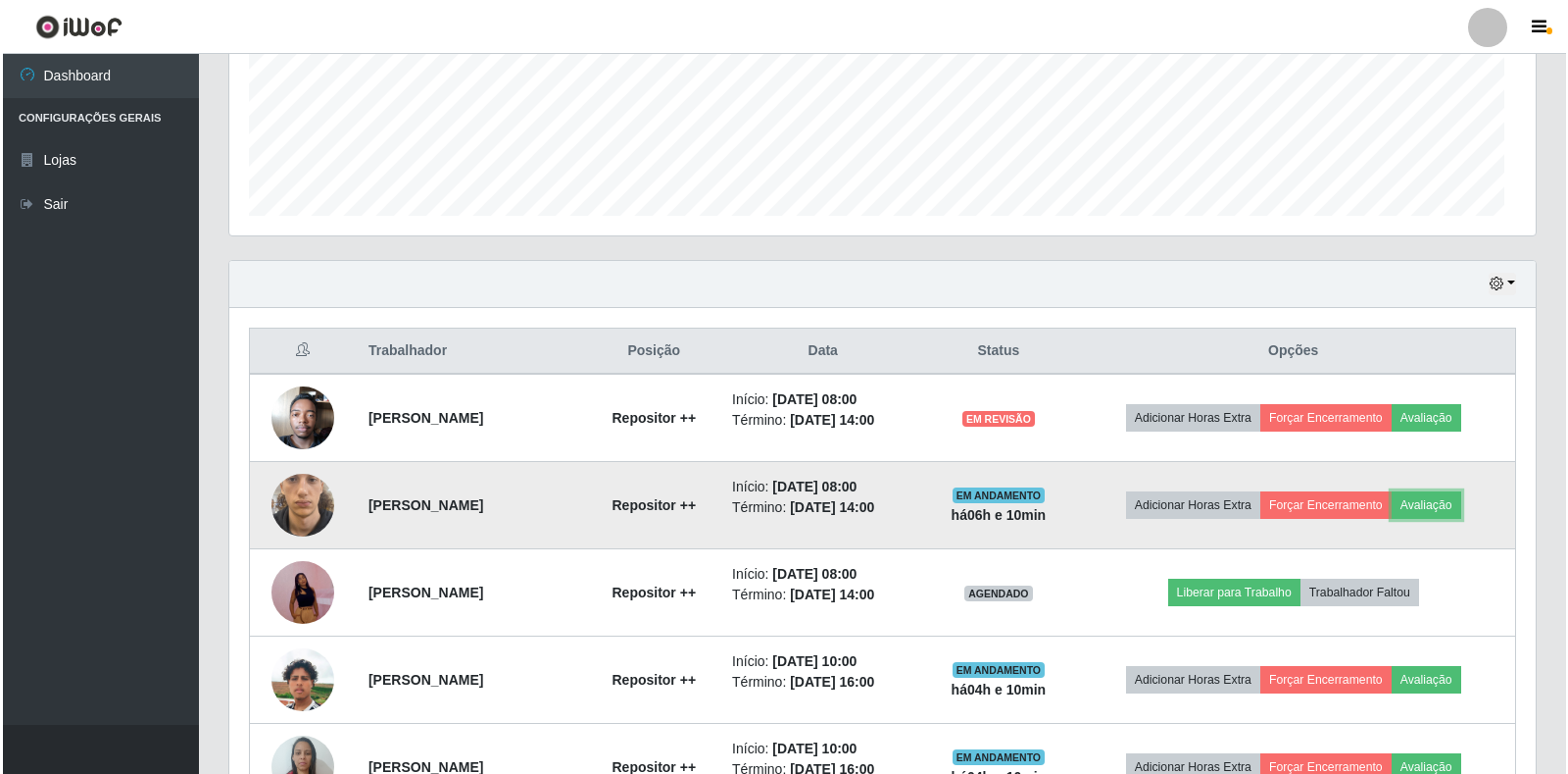
scroll to position [407, 1307]
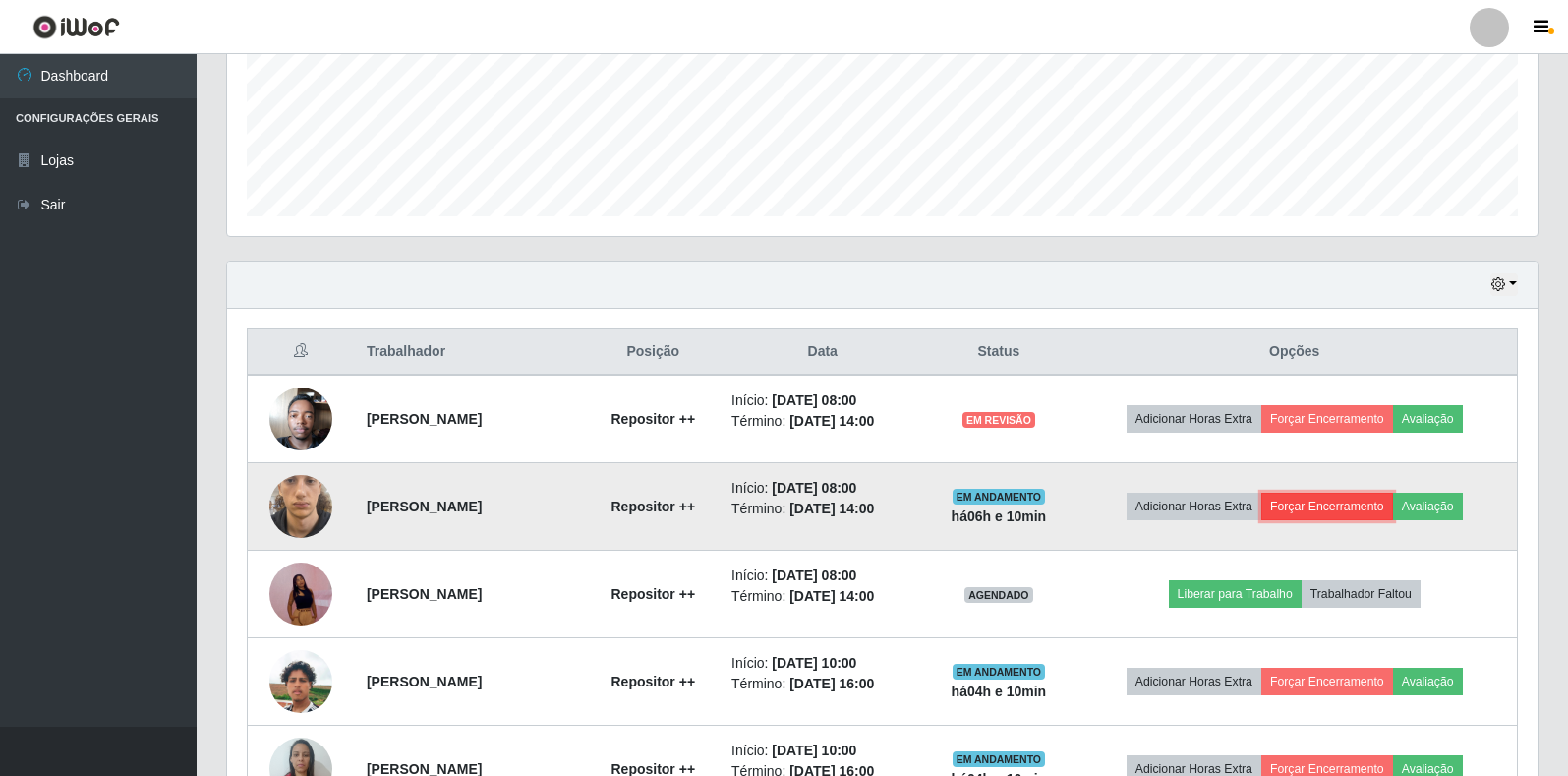
click at [1385, 506] on button "Forçar Encerramento" at bounding box center [1327, 507] width 132 height 28
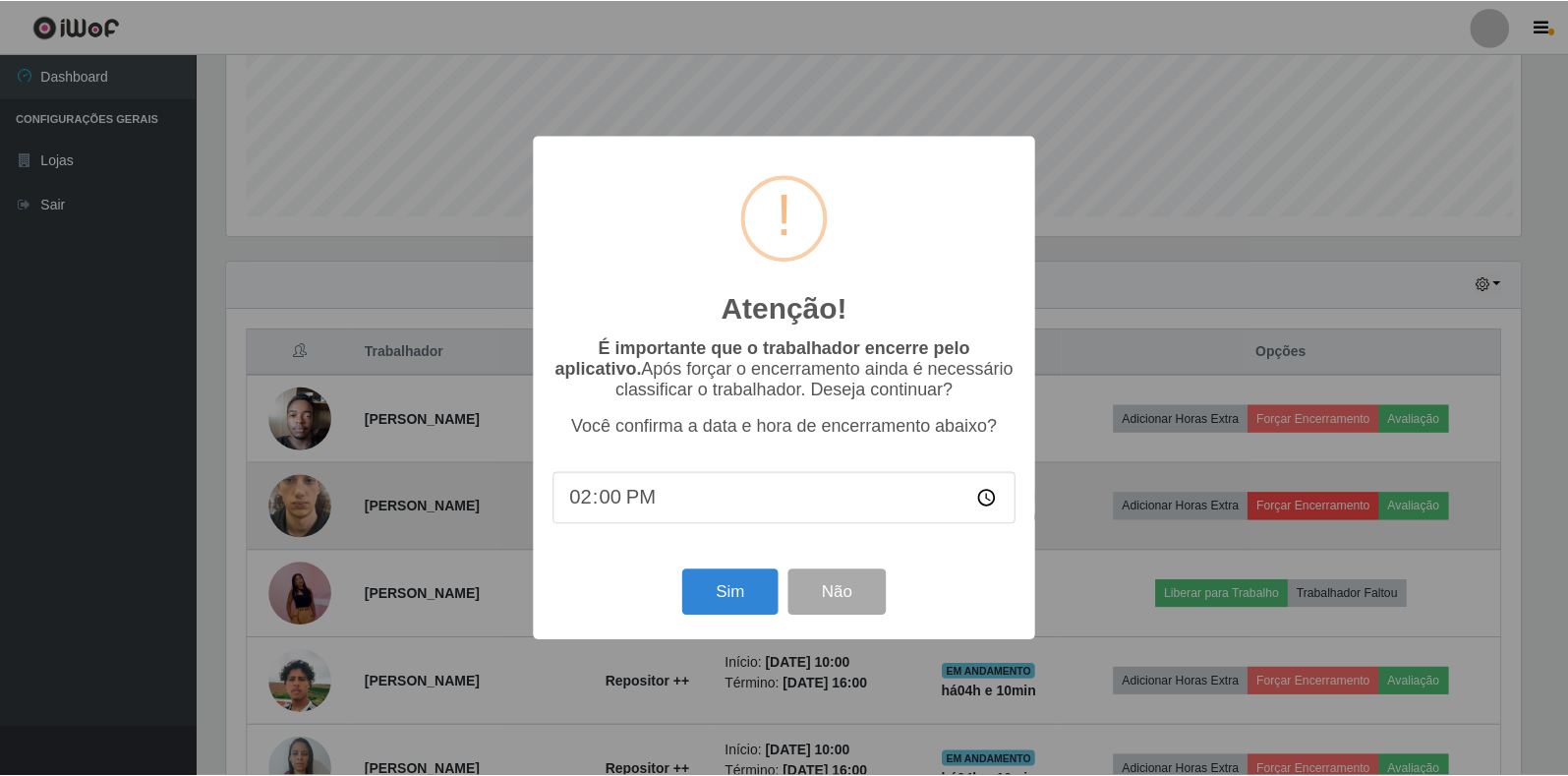
scroll to position [408, 1299]
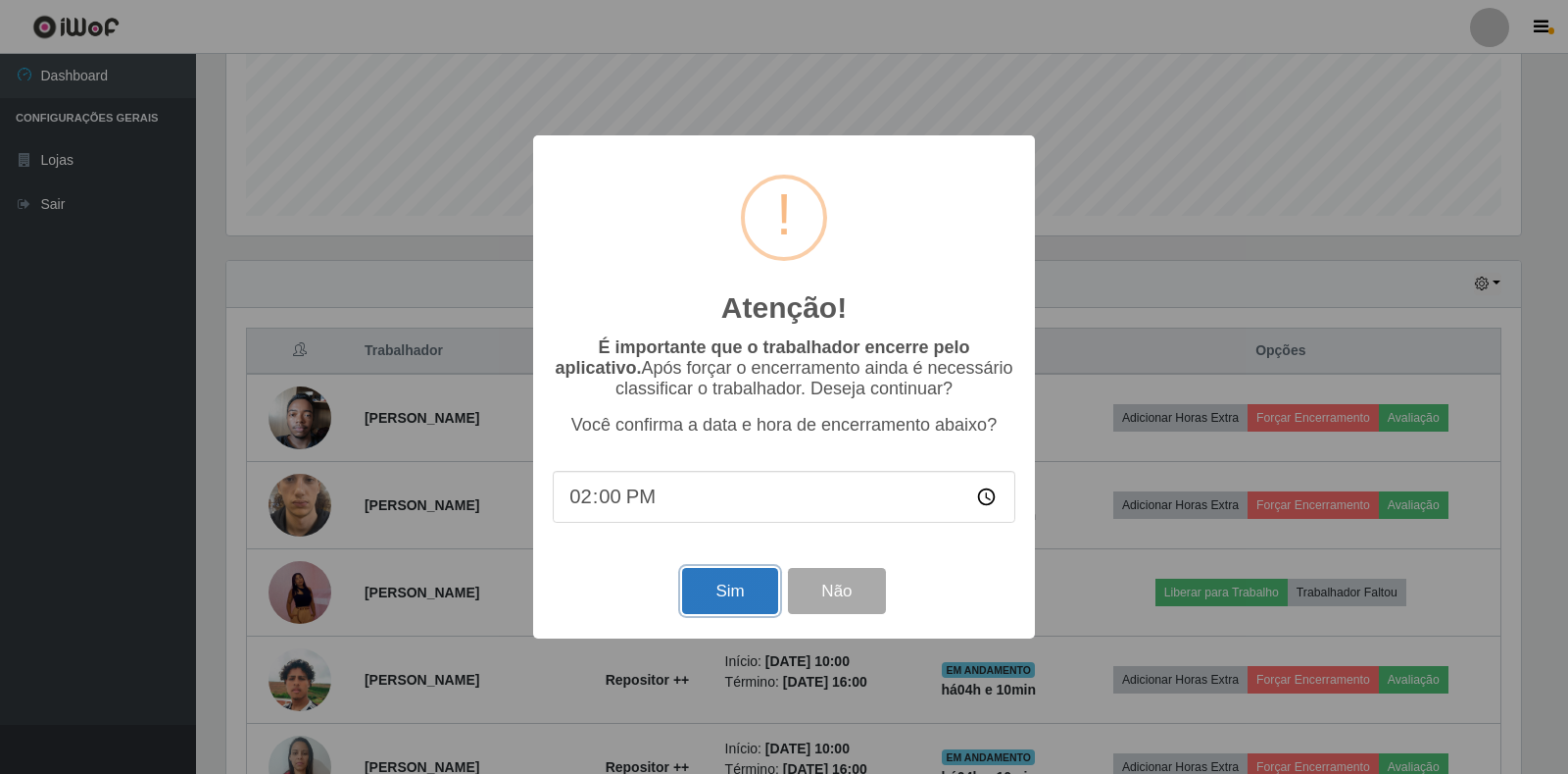
click at [685, 611] on button "Sim" at bounding box center [729, 590] width 95 height 46
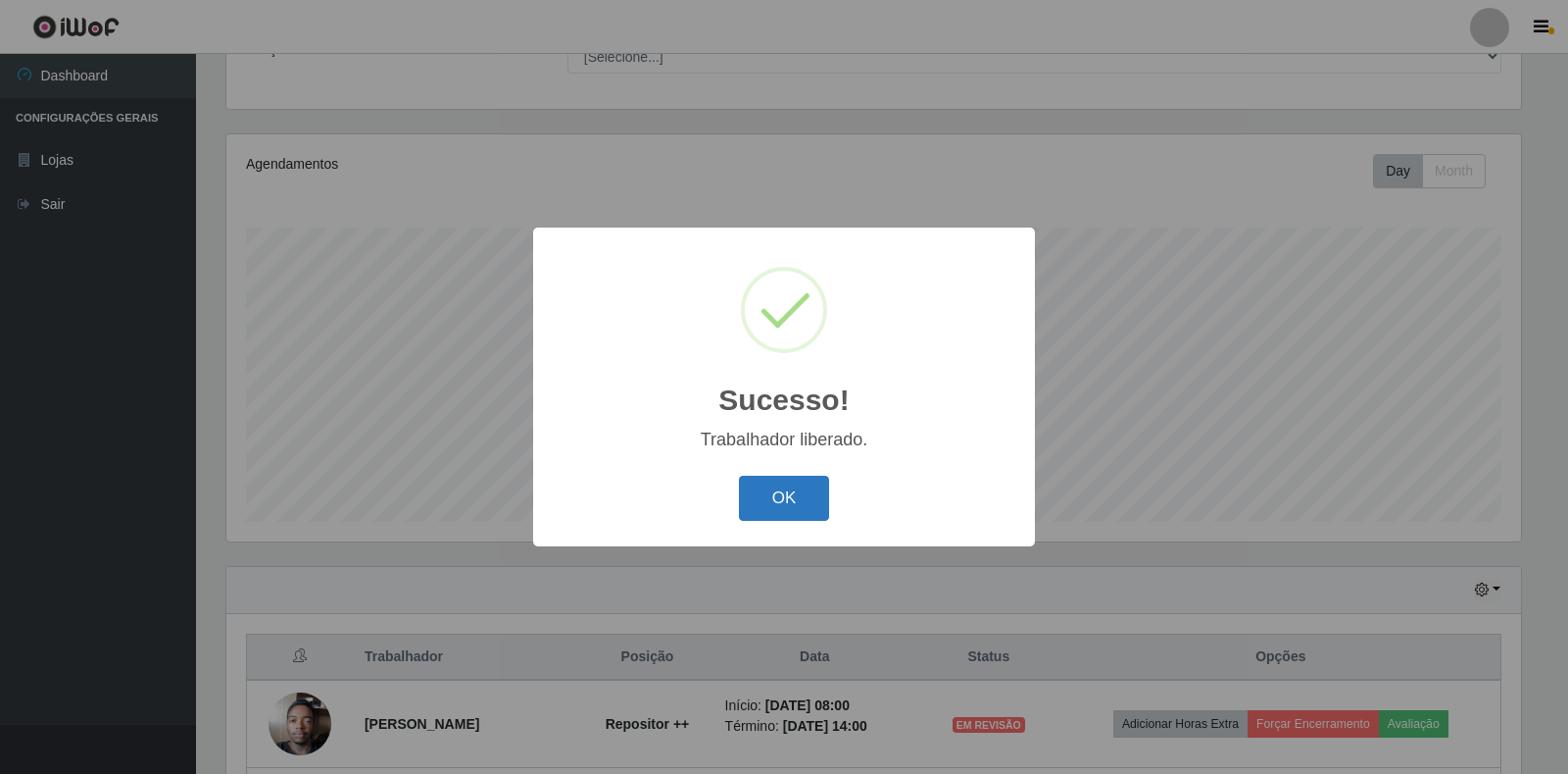
click at [781, 489] on button "OK" at bounding box center [784, 499] width 91 height 46
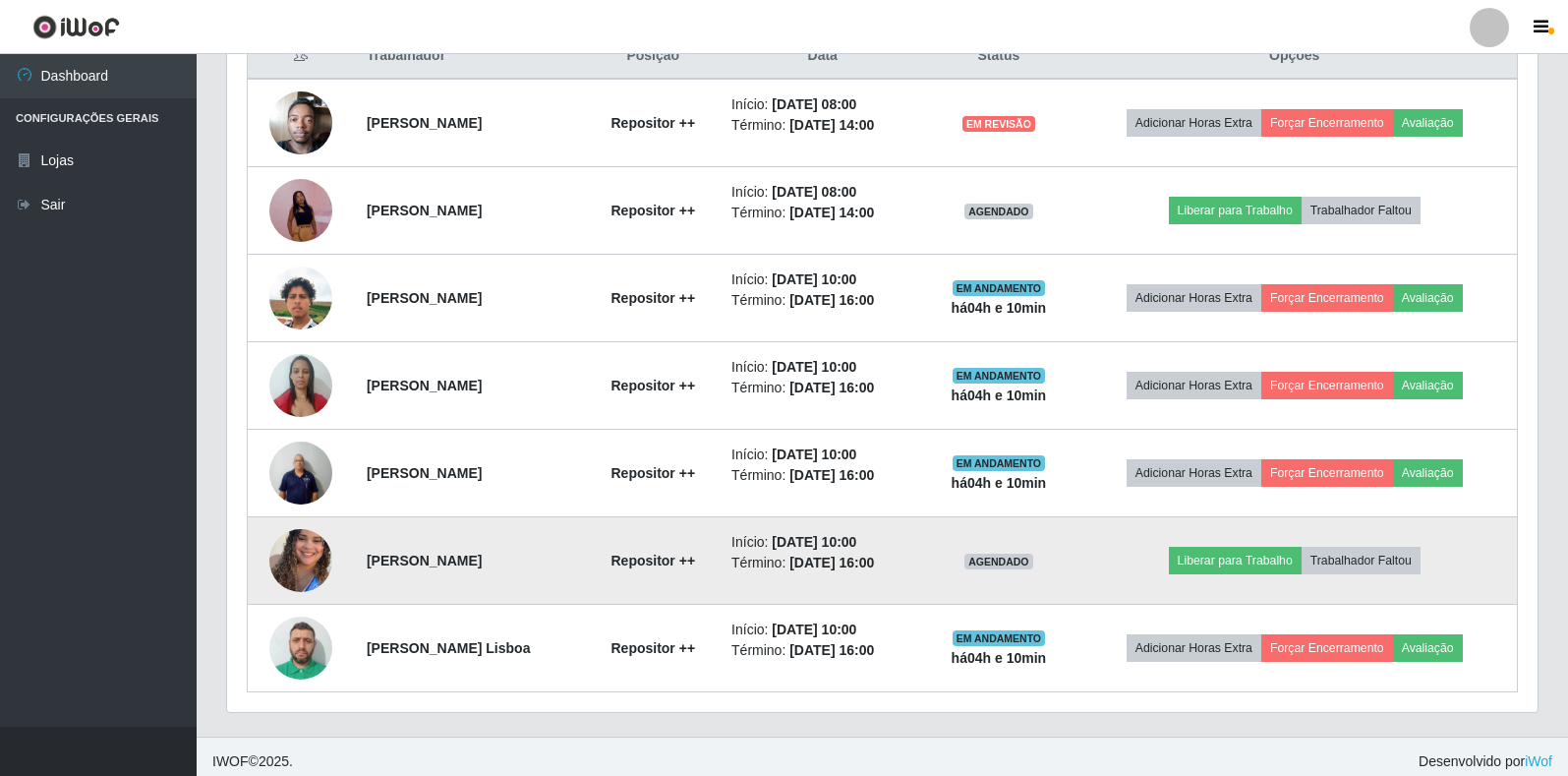
scroll to position [793, 0]
